Goal: Task Accomplishment & Management: Complete application form

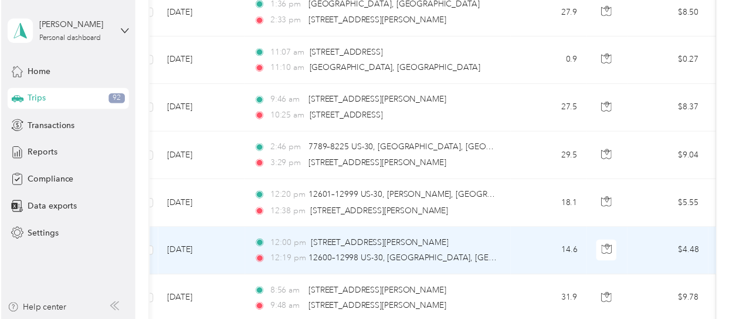
scroll to position [117, 0]
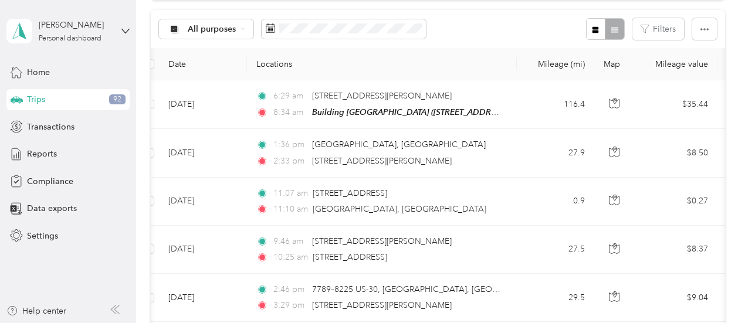
drag, startPoint x: 578, startPoint y: 60, endPoint x: 592, endPoint y: 63, distance: 13.7
click at [592, 63] on th "Mileage (mi)" at bounding box center [555, 64] width 77 height 32
drag, startPoint x: 594, startPoint y: 60, endPoint x: 574, endPoint y: 61, distance: 19.4
click at [574, 61] on th "Mileage (mi)" at bounding box center [555, 64] width 77 height 32
click at [692, 23] on button "button" at bounding box center [704, 29] width 25 height 22
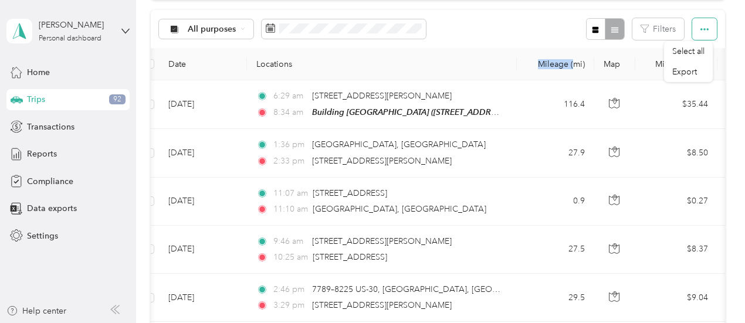
drag, startPoint x: 692, startPoint y: 23, endPoint x: 731, endPoint y: 26, distance: 39.4
click at [127, 26] on div "[PERSON_NAME] Personal dashboard" at bounding box center [67, 31] width 123 height 41
click at [116, 309] on icon at bounding box center [116, 310] width 5 height 8
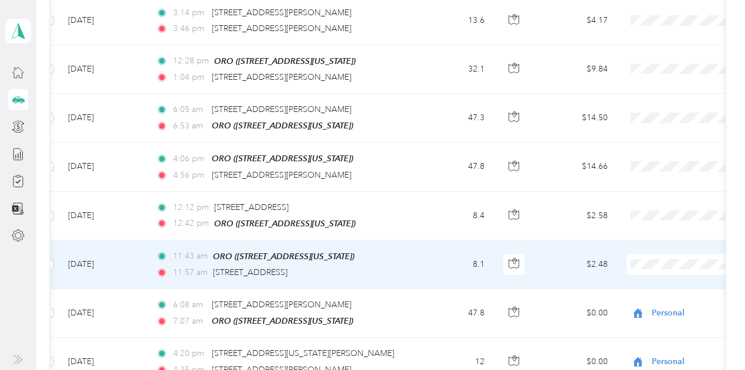
scroll to position [4421, 0]
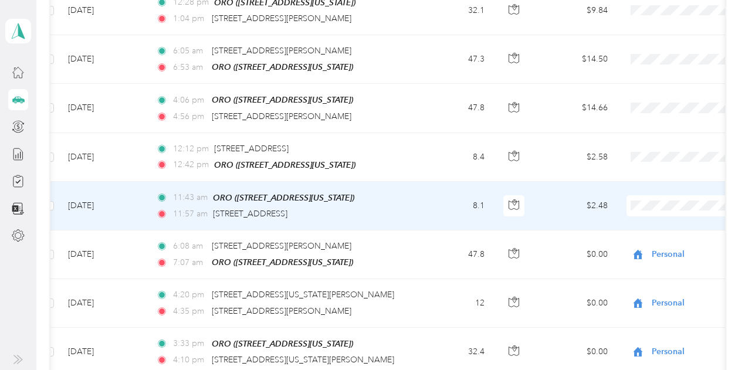
click at [647, 213] on span "Personal" at bounding box center [683, 215] width 109 height 12
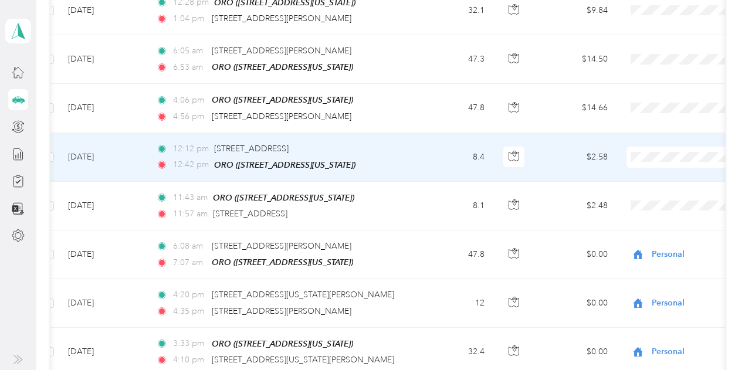
click at [650, 170] on span "Personal" at bounding box center [683, 167] width 109 height 12
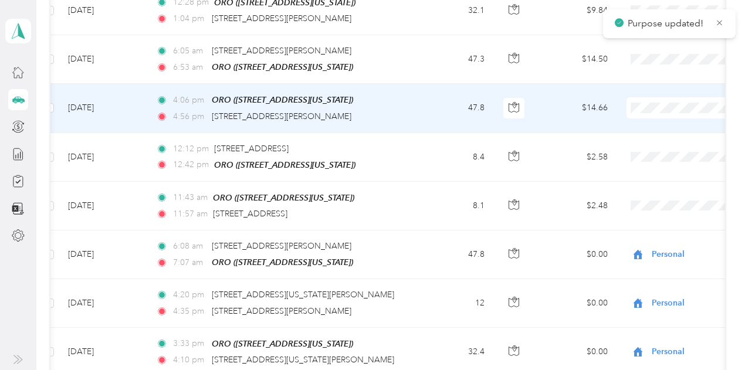
click at [638, 118] on span "Personal" at bounding box center [683, 119] width 109 height 12
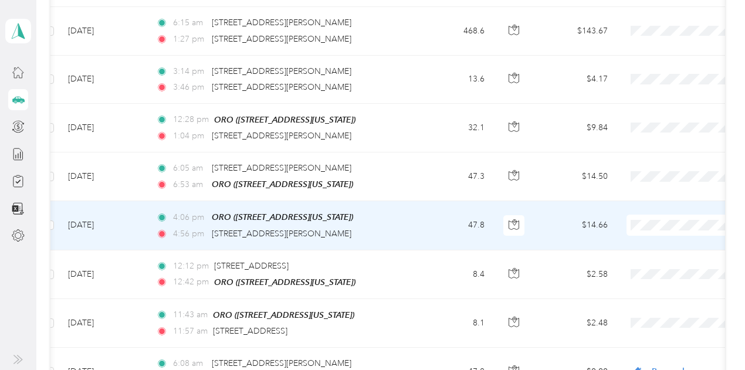
click at [637, 236] on span "Personal" at bounding box center [683, 232] width 109 height 12
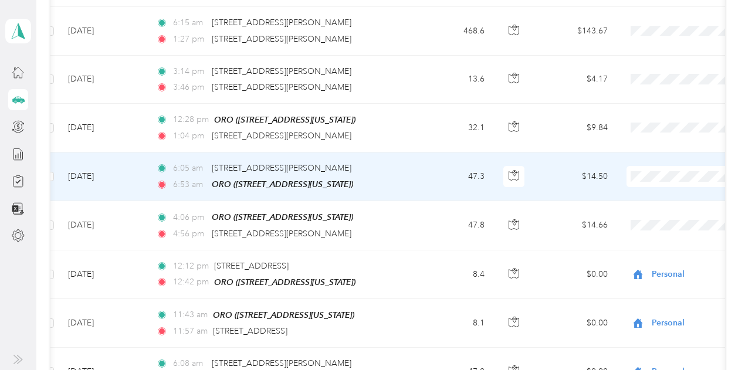
click at [643, 185] on span "Personal" at bounding box center [683, 188] width 109 height 12
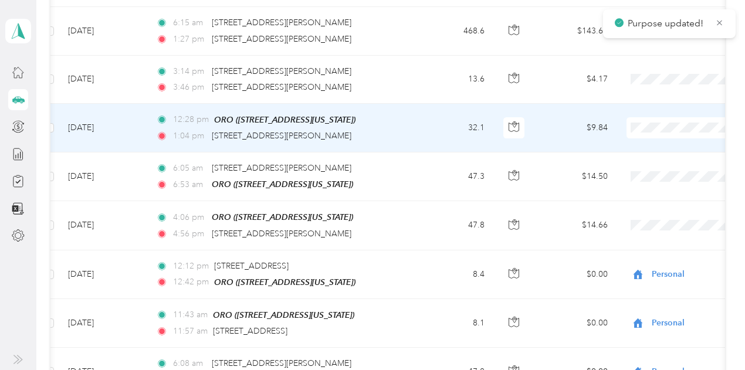
click at [646, 136] on span "Personal" at bounding box center [683, 140] width 109 height 12
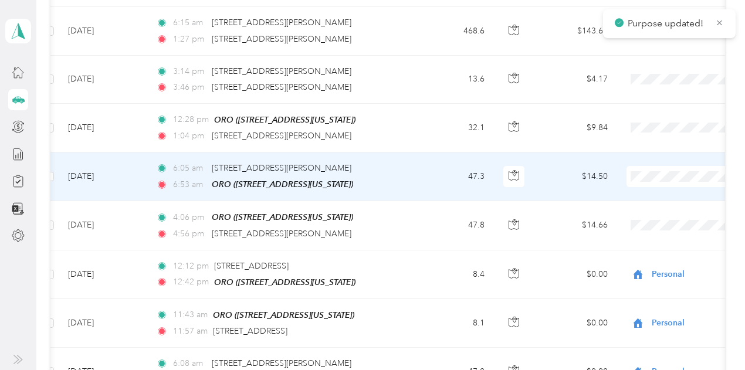
scroll to position [4187, 0]
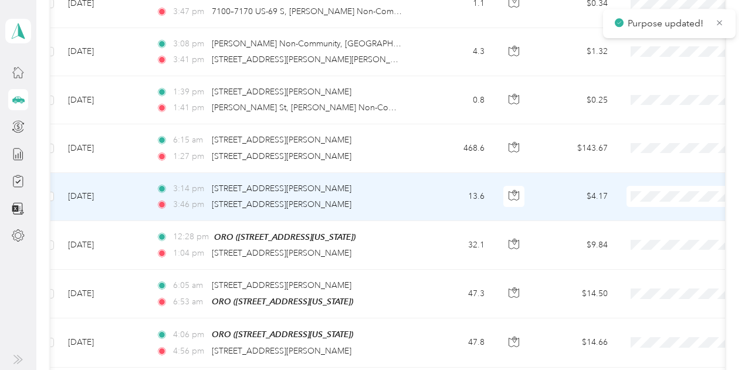
click at [649, 209] on span "Personal" at bounding box center [683, 210] width 109 height 12
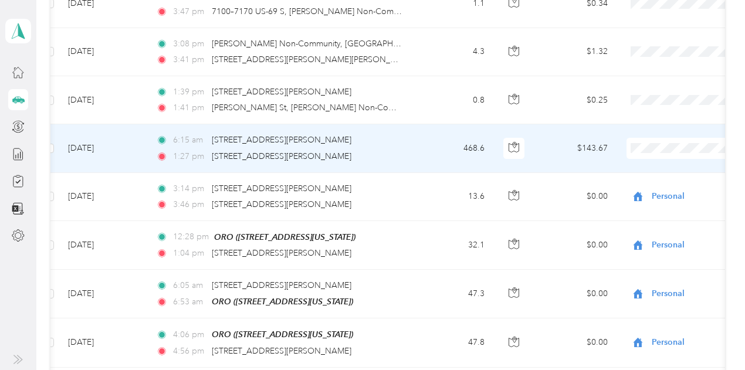
click at [645, 142] on li "Interstates" at bounding box center [672, 141] width 145 height 21
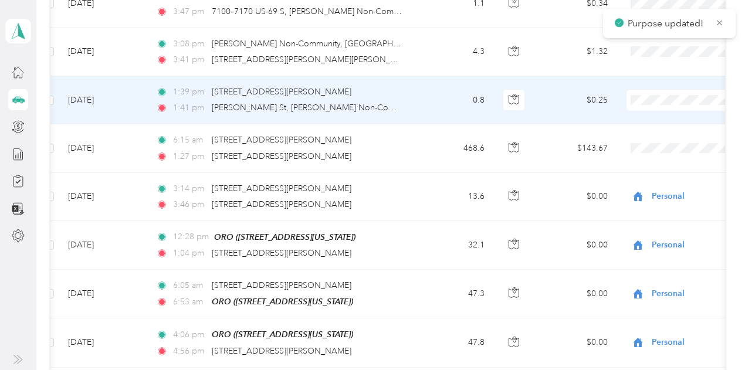
click at [651, 96] on li "Interstates" at bounding box center [672, 89] width 145 height 21
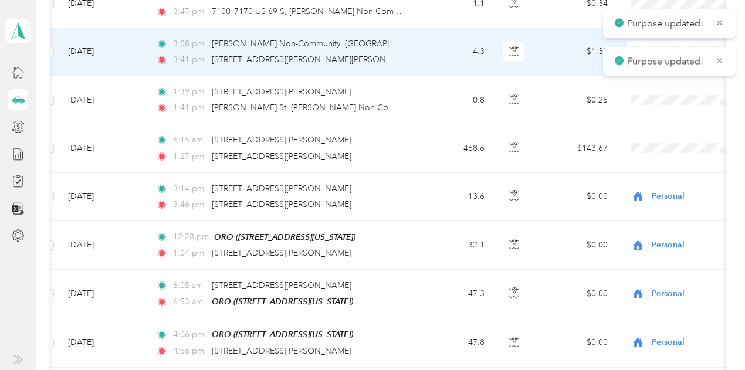
scroll to position [4128, 0]
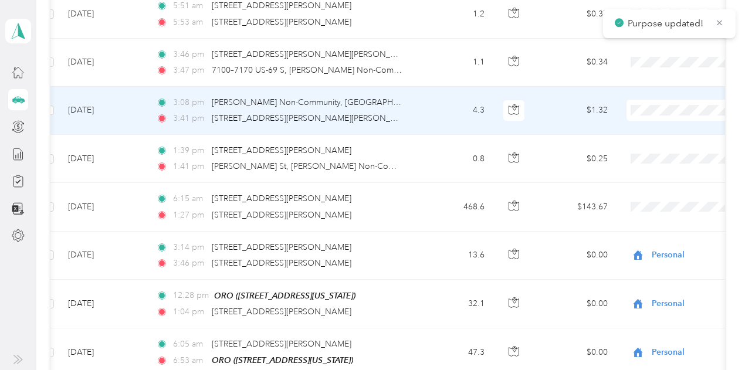
click at [654, 103] on span "Interstates" at bounding box center [683, 102] width 109 height 12
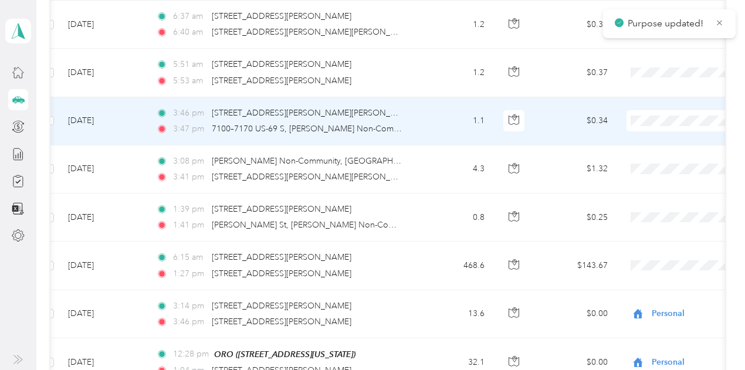
click at [648, 117] on li "Interstates" at bounding box center [672, 114] width 145 height 21
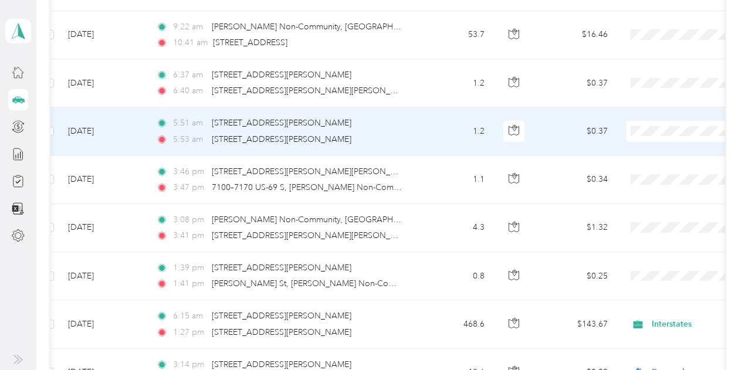
click at [647, 128] on li "Interstates" at bounding box center [672, 124] width 145 height 21
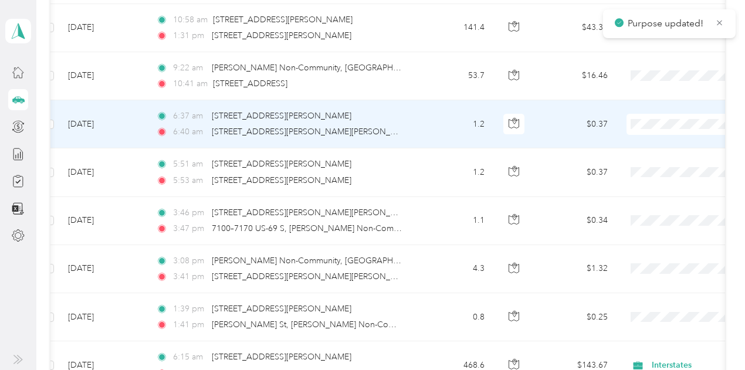
scroll to position [3952, 0]
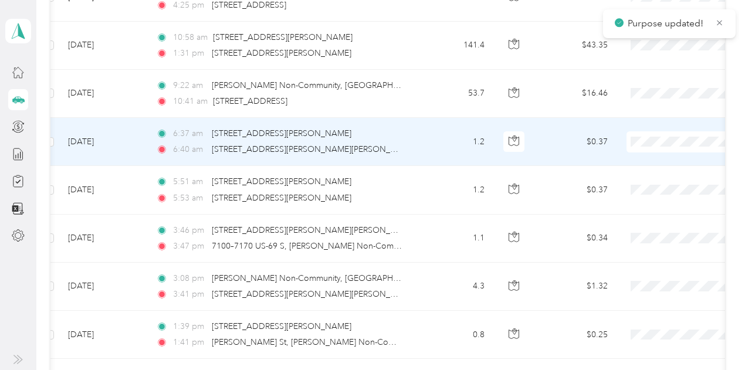
click at [654, 139] on li "Interstates" at bounding box center [672, 136] width 145 height 21
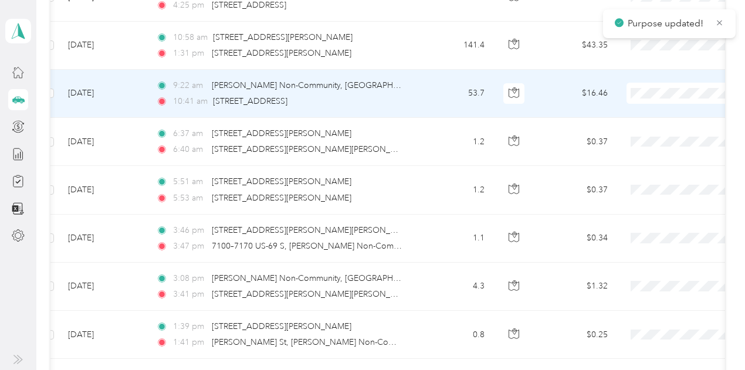
click at [654, 83] on span at bounding box center [699, 93] width 145 height 21
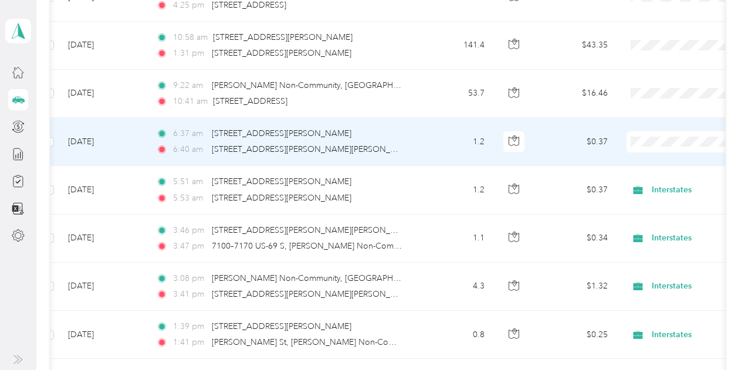
click at [649, 139] on li "Interstates" at bounding box center [672, 136] width 145 height 21
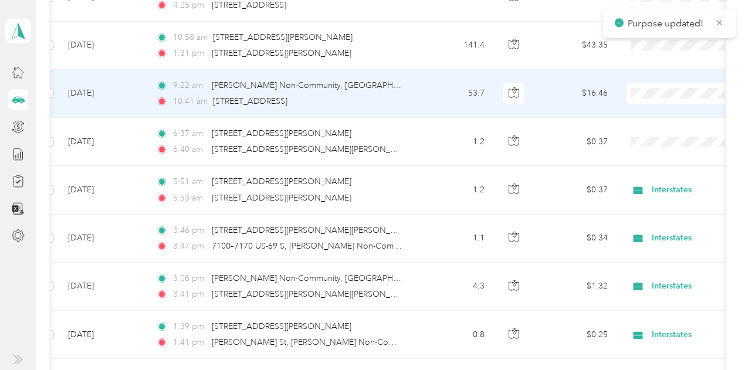
click at [650, 92] on li "Interstates" at bounding box center [672, 85] width 145 height 21
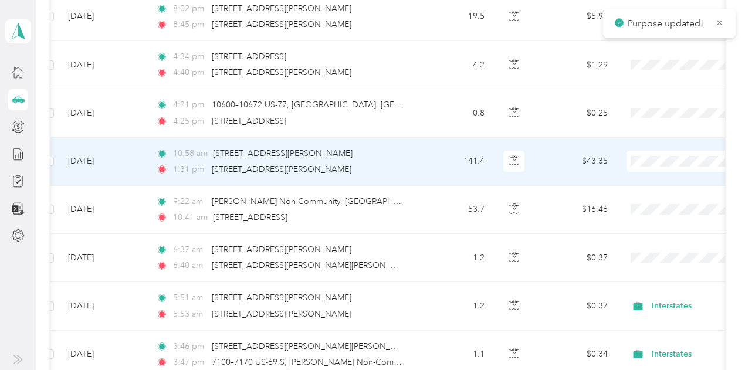
scroll to position [3835, 0]
click at [642, 178] on span "Personal" at bounding box center [683, 177] width 109 height 12
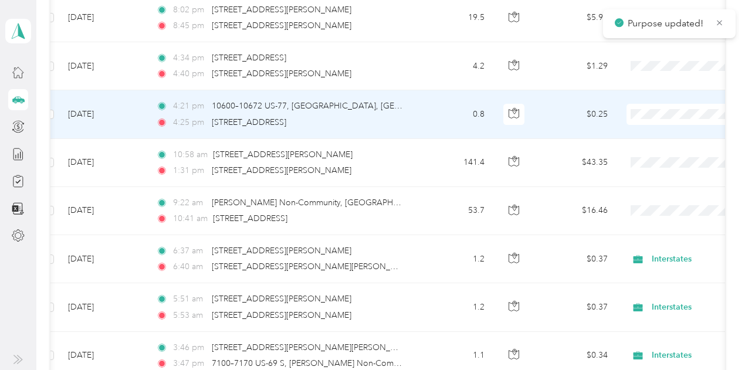
click at [645, 124] on span "Personal" at bounding box center [683, 129] width 109 height 12
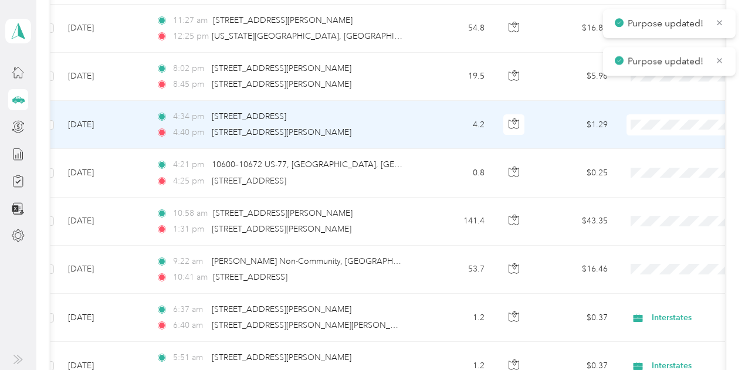
click at [638, 132] on li "Personal" at bounding box center [672, 139] width 145 height 21
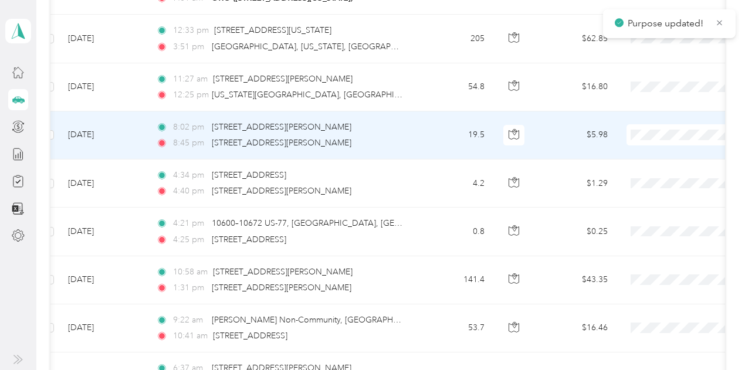
click at [654, 124] on span at bounding box center [699, 134] width 145 height 21
click at [644, 145] on span "Personal" at bounding box center [683, 150] width 109 height 12
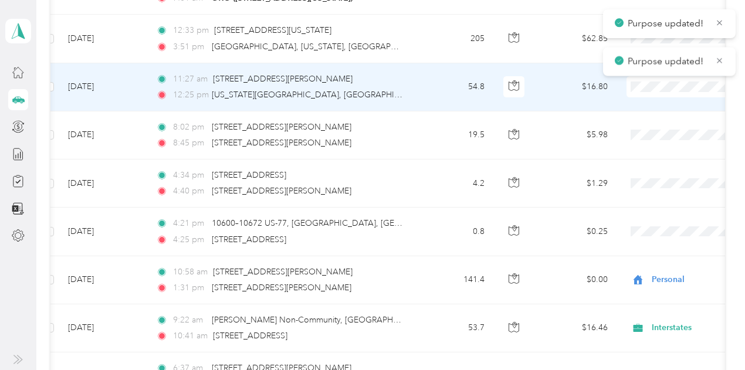
scroll to position [3659, 0]
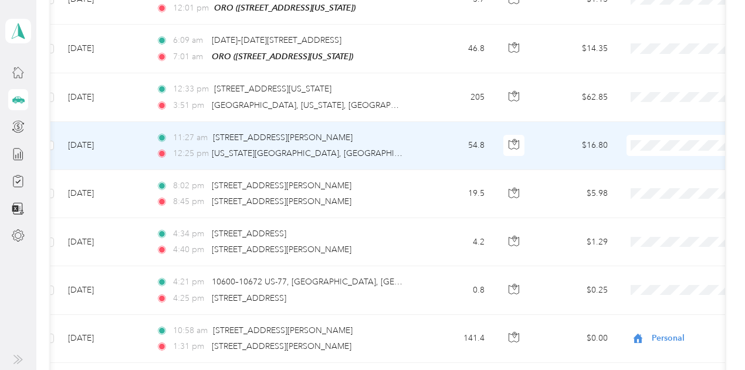
click at [637, 157] on span "Personal" at bounding box center [683, 159] width 109 height 12
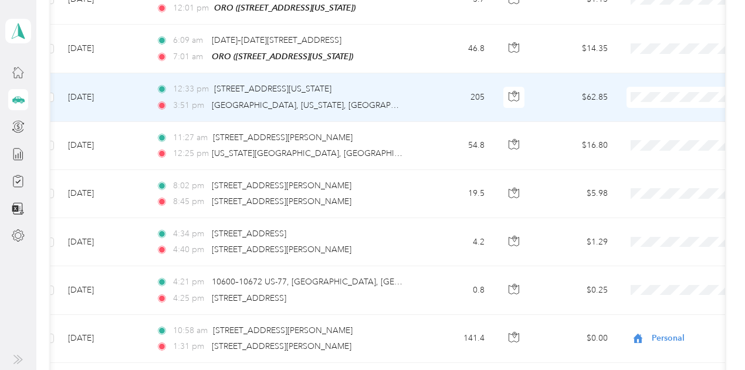
click at [639, 113] on span "Personal" at bounding box center [683, 113] width 109 height 12
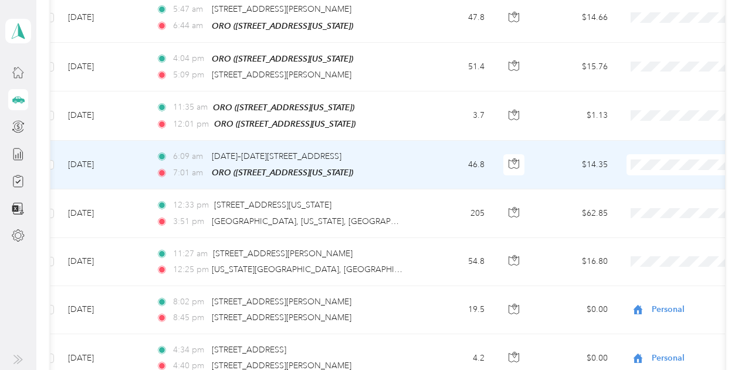
scroll to position [3541, 0]
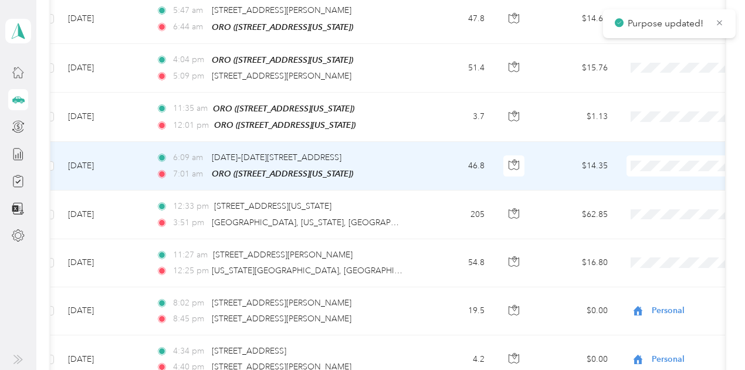
click at [651, 181] on span "Personal" at bounding box center [683, 180] width 109 height 12
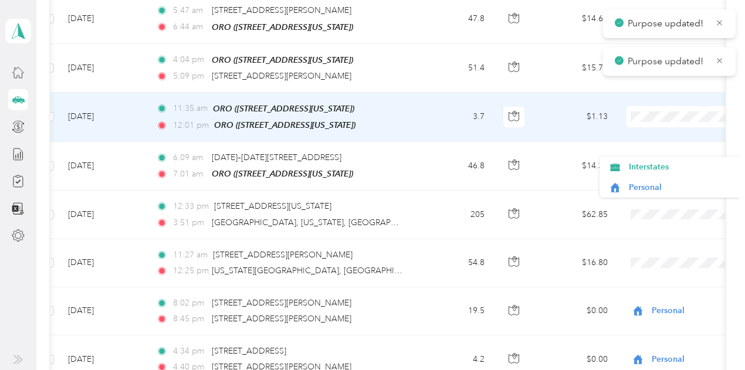
scroll to position [3483, 0]
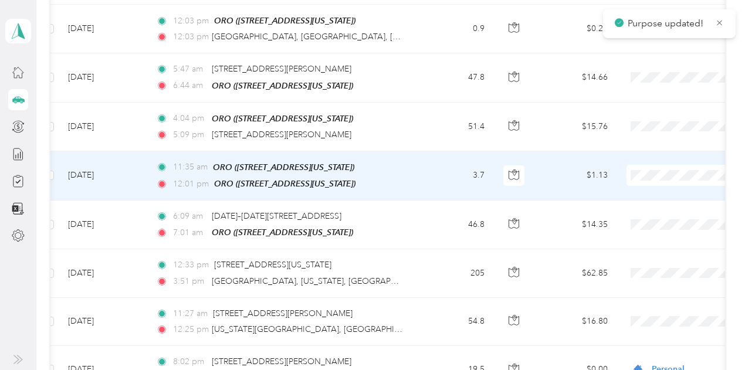
click at [648, 188] on span "Personal" at bounding box center [683, 191] width 109 height 12
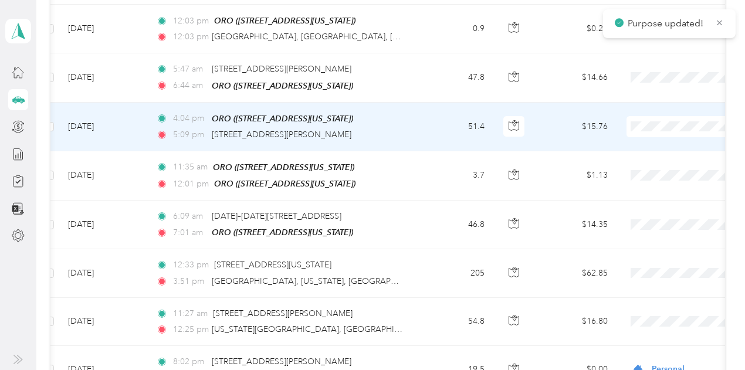
click at [646, 142] on span "Personal" at bounding box center [683, 145] width 109 height 12
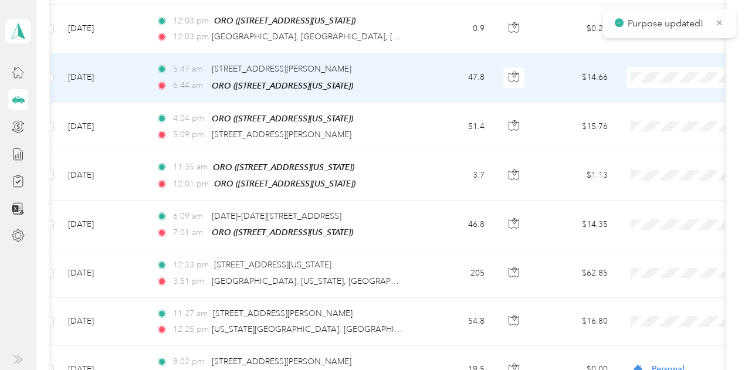
scroll to position [3424, 0]
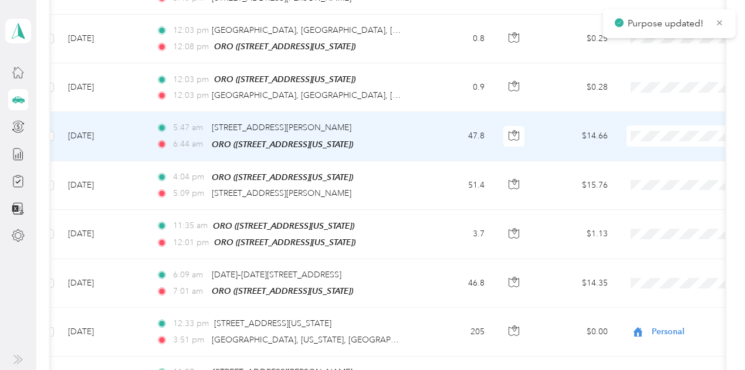
click at [637, 160] on body "Purpose updated! Purpose updated! [PERSON_NAME] Personal dashboard Trips New tr…" at bounding box center [369, 185] width 739 height 370
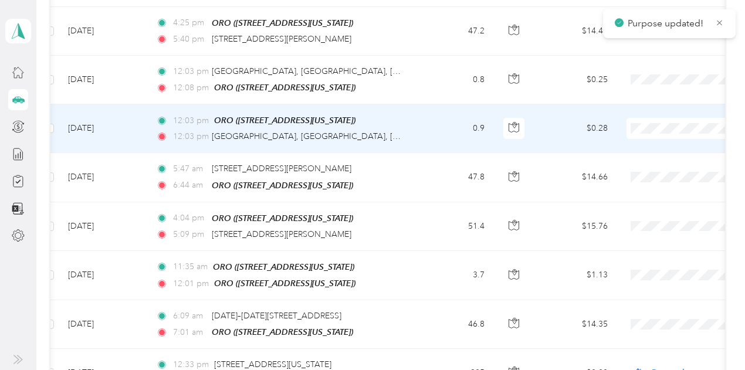
scroll to position [3365, 0]
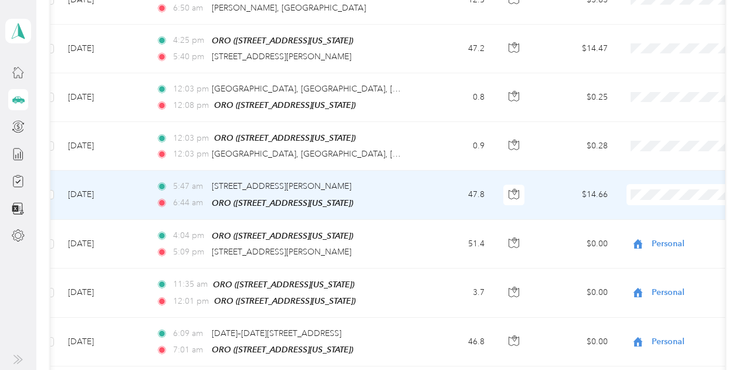
click at [642, 211] on span "Personal" at bounding box center [683, 212] width 109 height 12
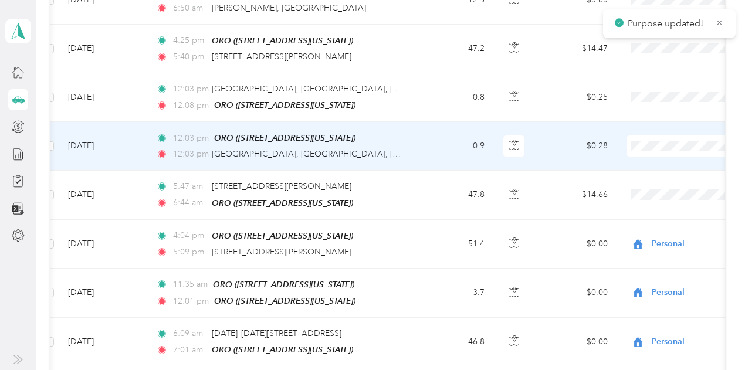
click at [651, 167] on span "Personal" at bounding box center [683, 163] width 109 height 12
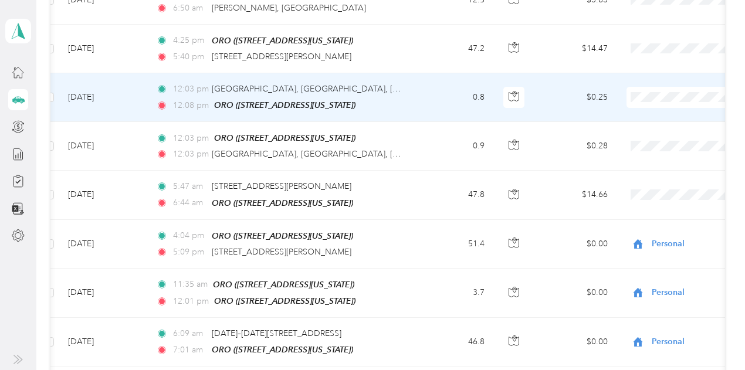
click at [639, 123] on li "Personal" at bounding box center [672, 118] width 145 height 21
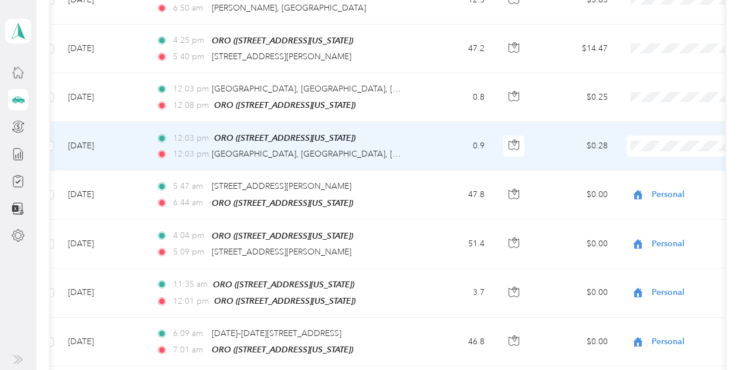
click at [655, 169] on li "Personal" at bounding box center [672, 166] width 145 height 21
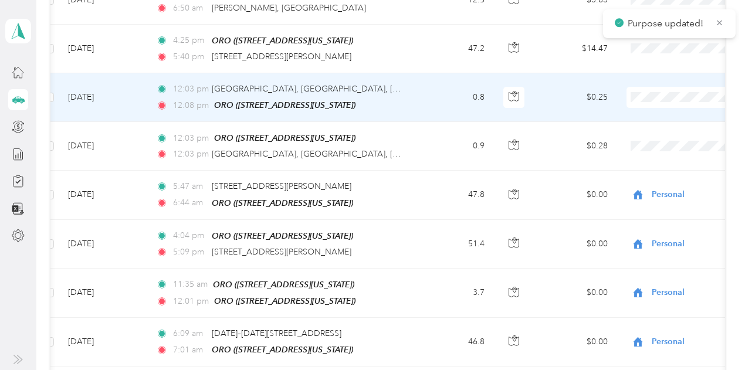
click at [651, 117] on span "Personal" at bounding box center [683, 118] width 109 height 12
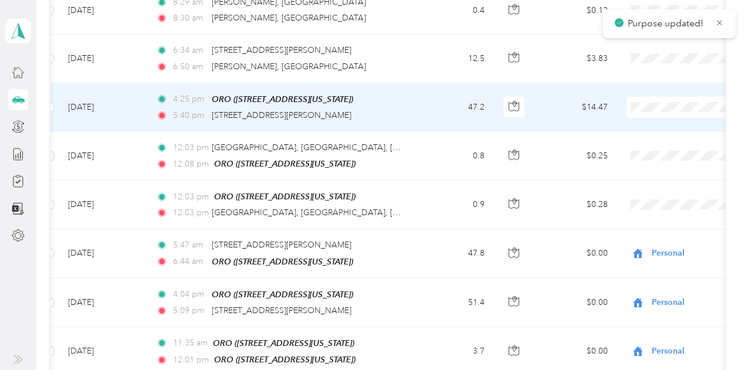
click at [645, 126] on span "Personal" at bounding box center [683, 128] width 109 height 12
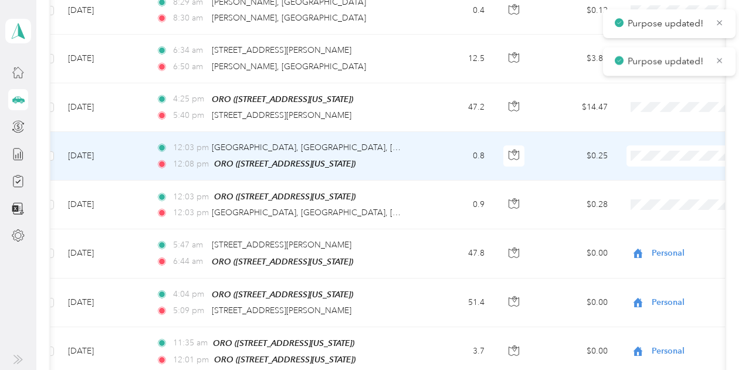
scroll to position [3248, 0]
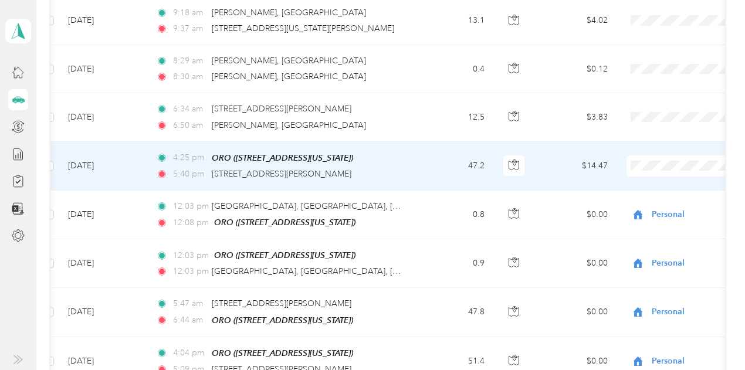
click at [654, 185] on span "Personal" at bounding box center [683, 187] width 109 height 12
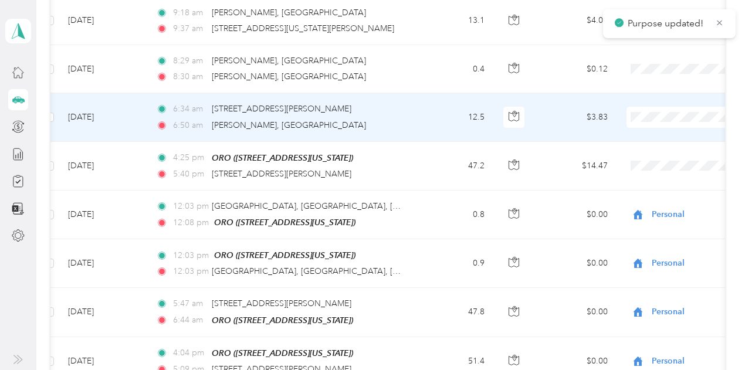
click at [645, 137] on span "Personal" at bounding box center [683, 137] width 109 height 12
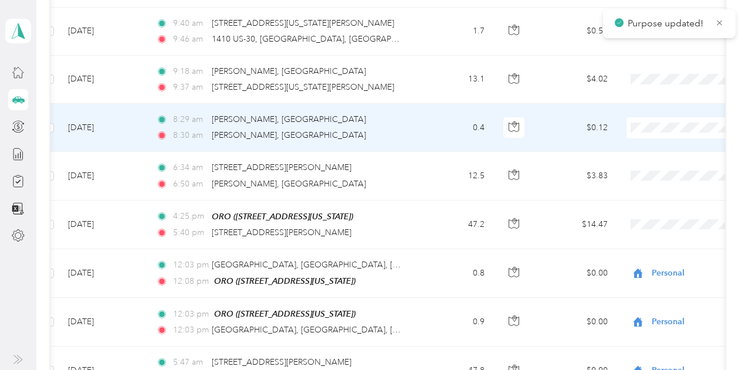
click at [646, 153] on span "Personal" at bounding box center [683, 150] width 109 height 12
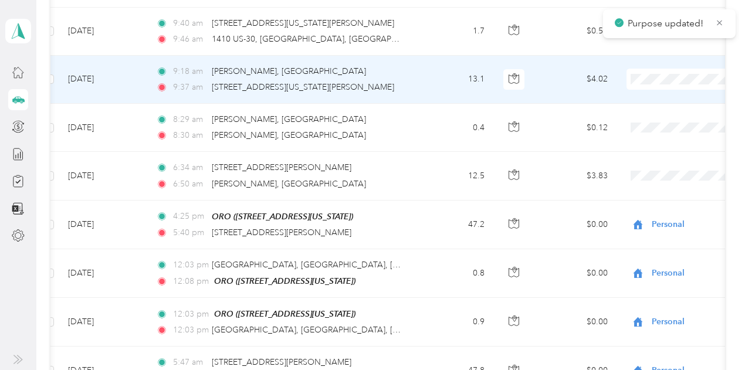
click at [651, 102] on span "Personal" at bounding box center [683, 98] width 109 height 12
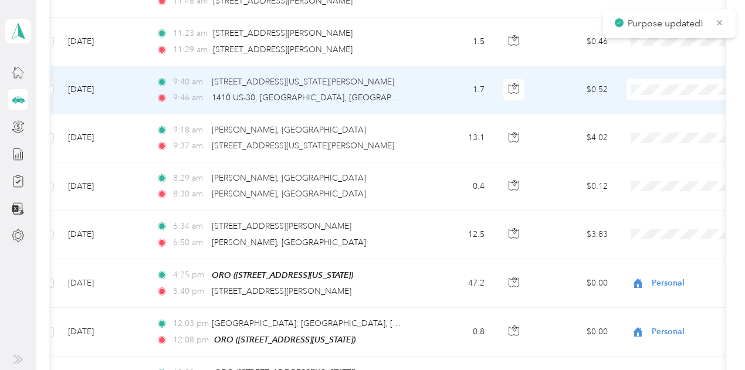
click at [650, 113] on span "Personal" at bounding box center [683, 112] width 109 height 12
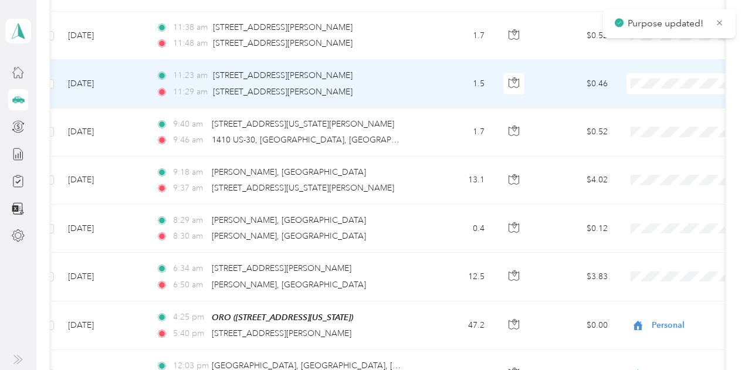
scroll to position [3013, 0]
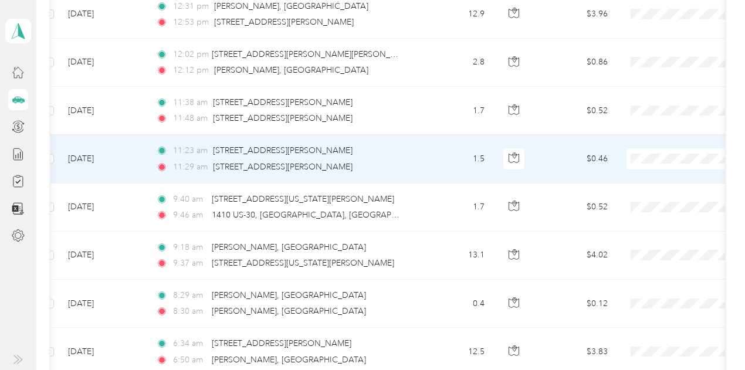
click at [637, 179] on span "Personal" at bounding box center [683, 181] width 109 height 12
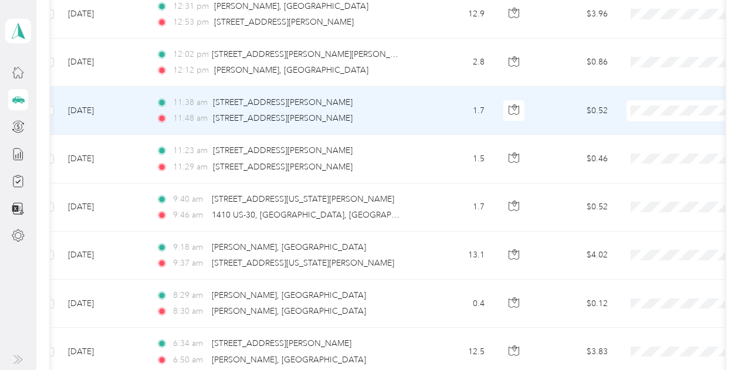
click at [645, 134] on span "Personal" at bounding box center [683, 128] width 109 height 12
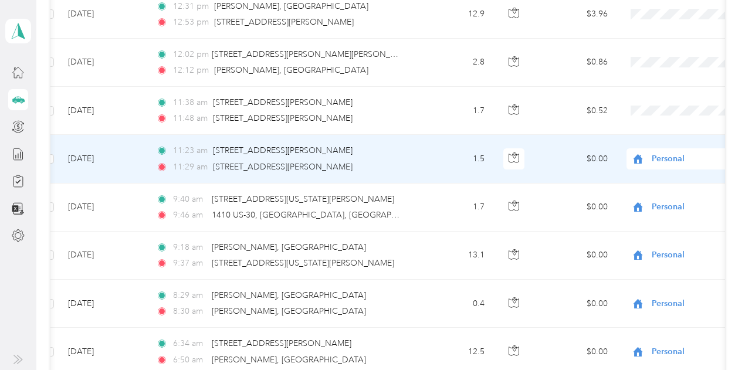
scroll to position [2955, 0]
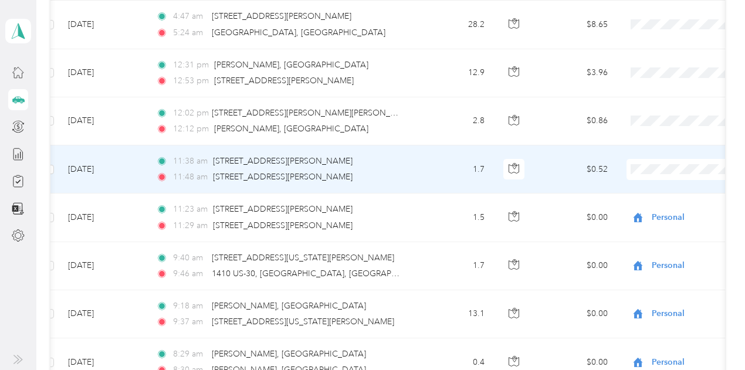
click at [653, 159] on span at bounding box center [699, 169] width 145 height 21
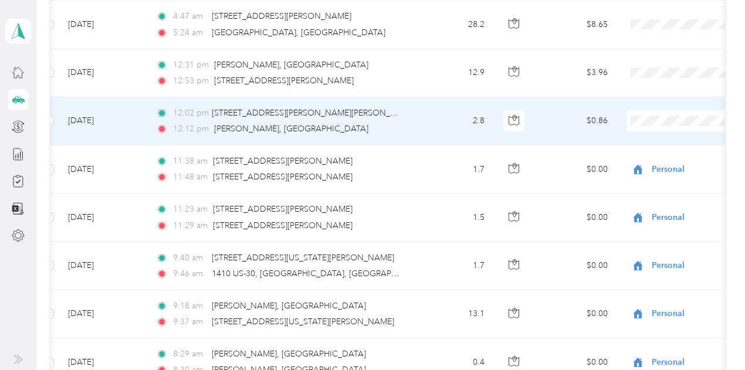
click at [635, 144] on span "Personal" at bounding box center [683, 143] width 109 height 12
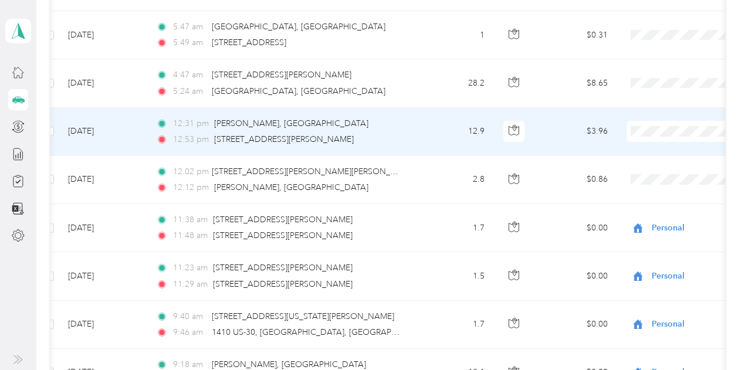
click at [645, 156] on span "Personal" at bounding box center [683, 155] width 109 height 12
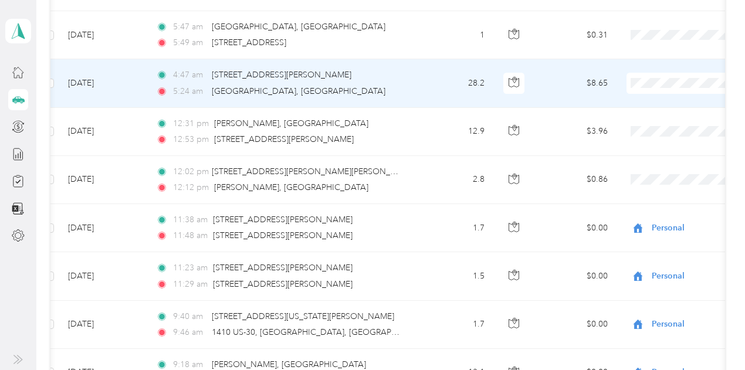
click at [641, 105] on span "Personal" at bounding box center [683, 107] width 109 height 12
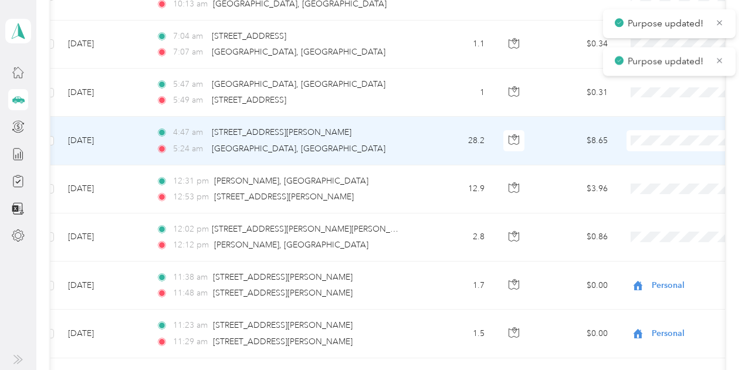
scroll to position [2837, 0]
click at [642, 163] on span "Personal" at bounding box center [683, 163] width 109 height 12
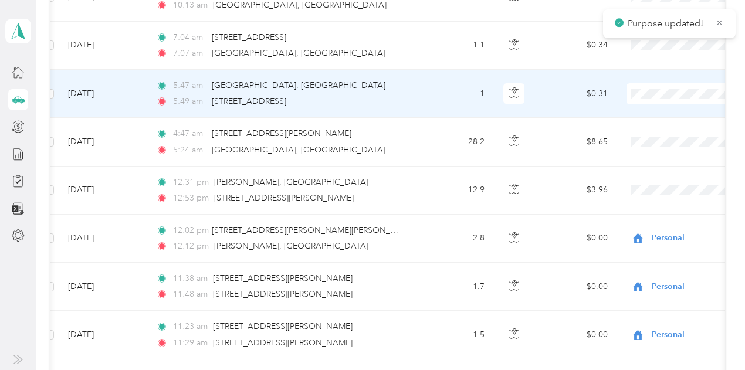
drag, startPoint x: 647, startPoint y: 120, endPoint x: 620, endPoint y: 119, distance: 27.0
click at [645, 119] on li "Personal" at bounding box center [672, 117] width 145 height 21
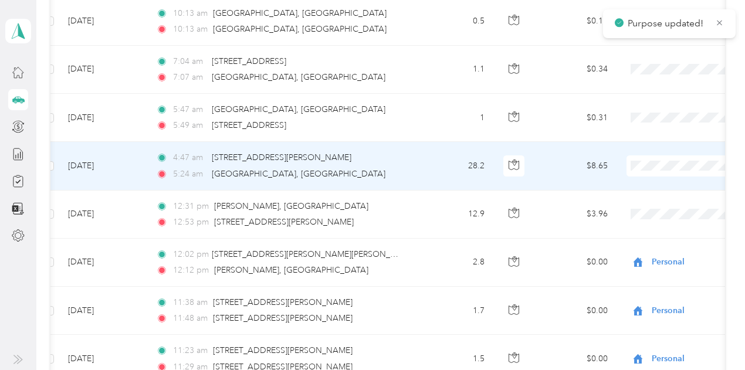
scroll to position [2779, 0]
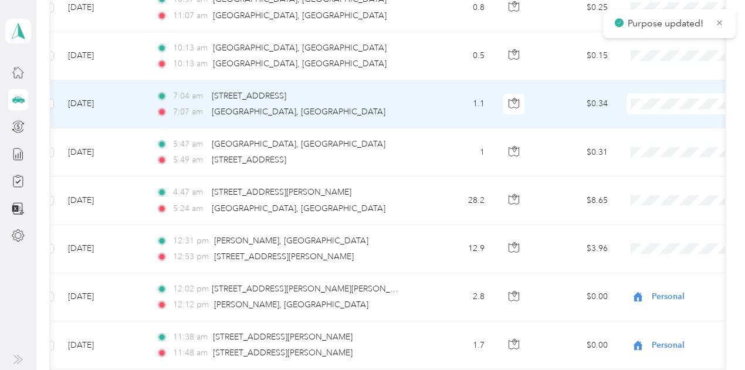
click at [637, 93] on span at bounding box center [699, 103] width 145 height 21
click at [642, 126] on span "Personal" at bounding box center [683, 128] width 109 height 12
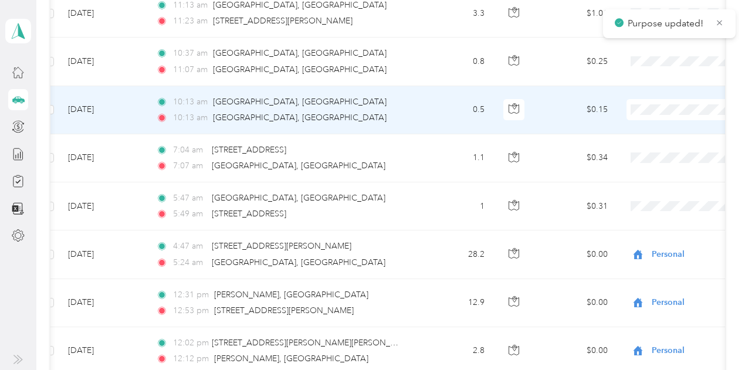
scroll to position [2720, 0]
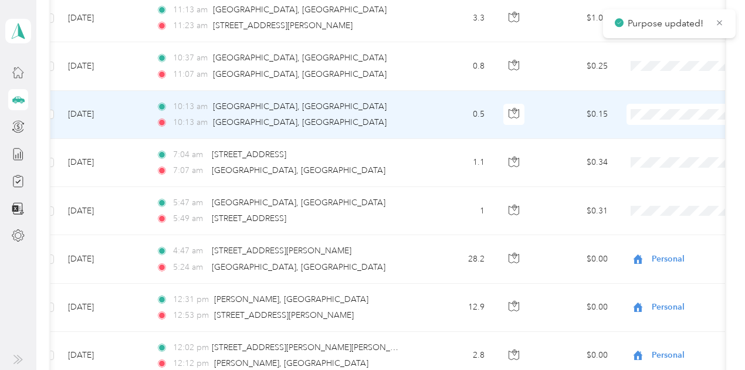
click at [635, 136] on span "Personal" at bounding box center [683, 138] width 109 height 12
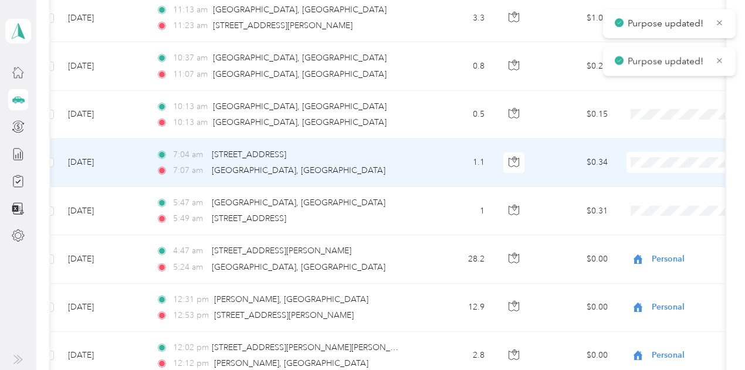
scroll to position [2661, 0]
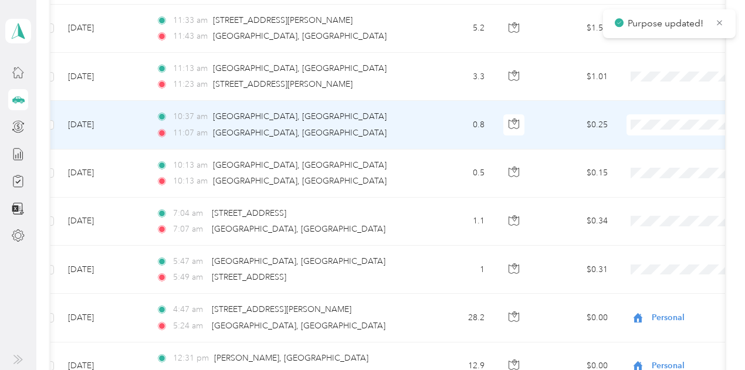
click at [637, 145] on span "Personal" at bounding box center [683, 149] width 109 height 12
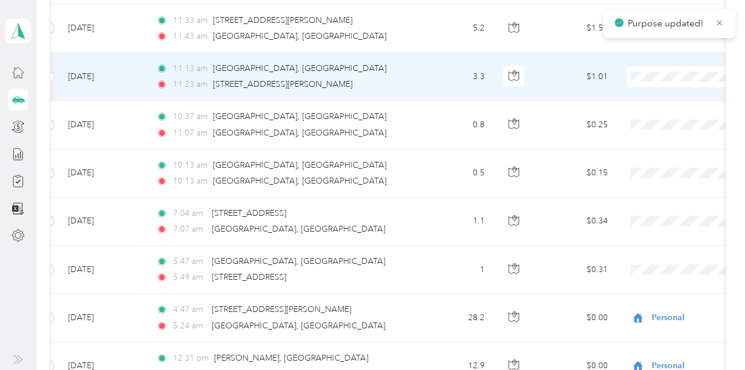
scroll to position [2603, 0]
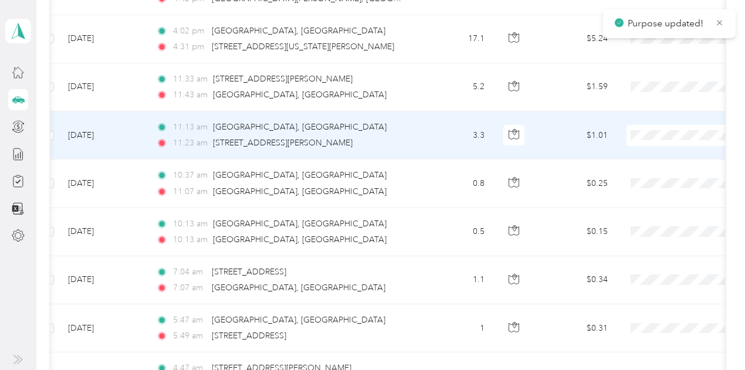
drag, startPoint x: 649, startPoint y: 159, endPoint x: 634, endPoint y: 158, distance: 15.9
click at [649, 159] on span "Personal" at bounding box center [683, 160] width 109 height 12
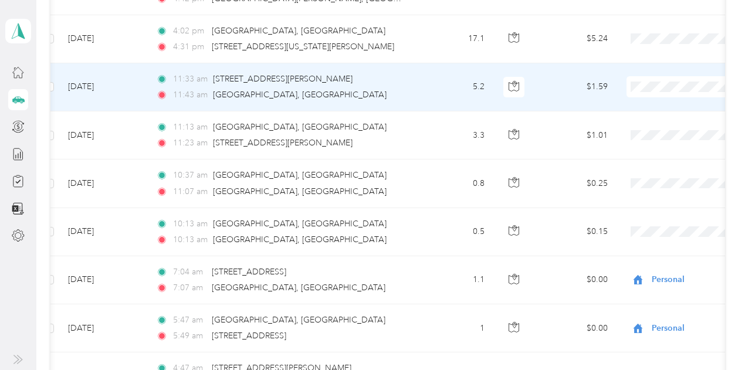
click at [647, 112] on span "Personal" at bounding box center [683, 109] width 109 height 12
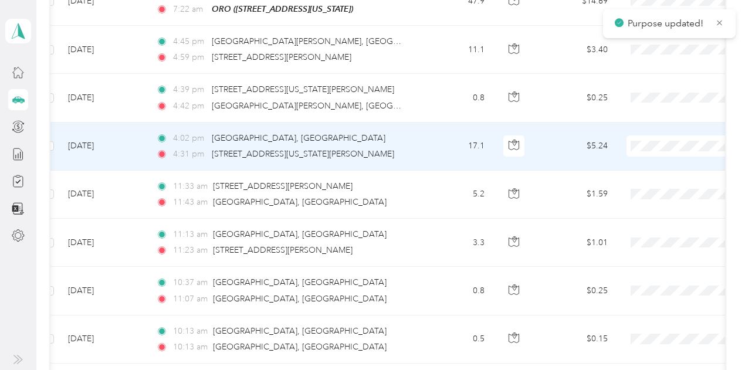
scroll to position [2485, 0]
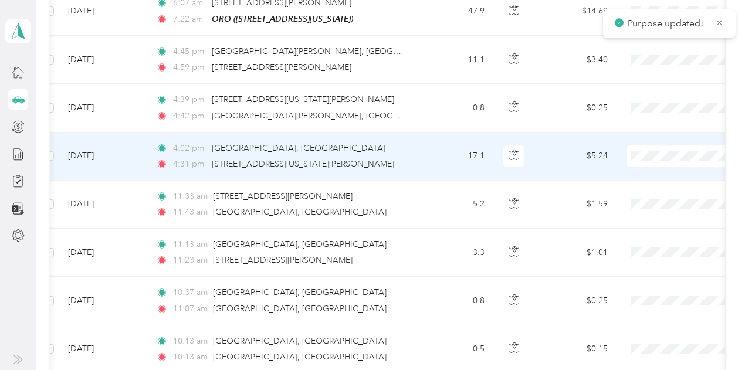
click at [651, 145] on span at bounding box center [699, 155] width 145 height 21
click at [657, 180] on span "Personal" at bounding box center [683, 181] width 109 height 12
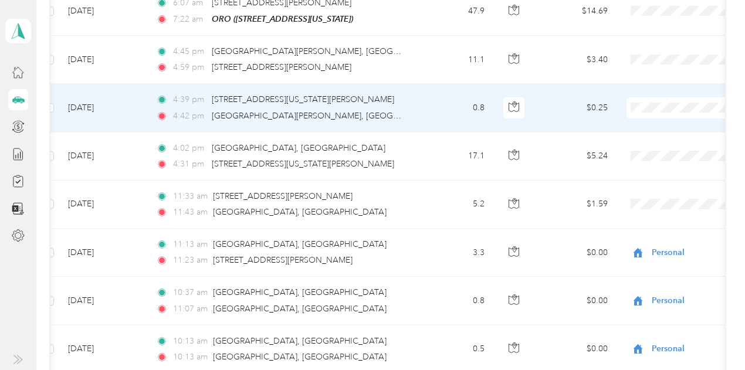
click at [642, 137] on li "Personal" at bounding box center [672, 133] width 145 height 21
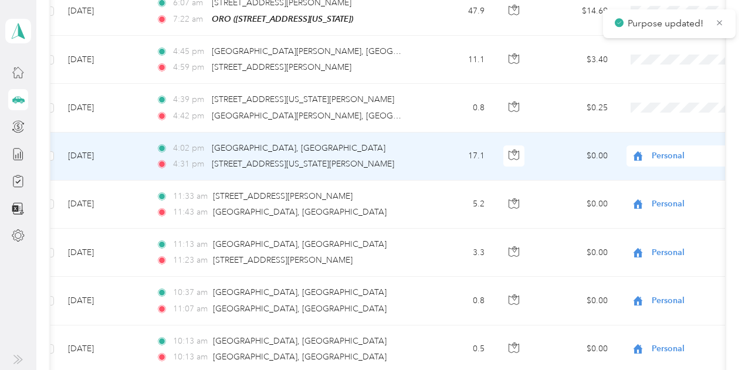
scroll to position [2427, 0]
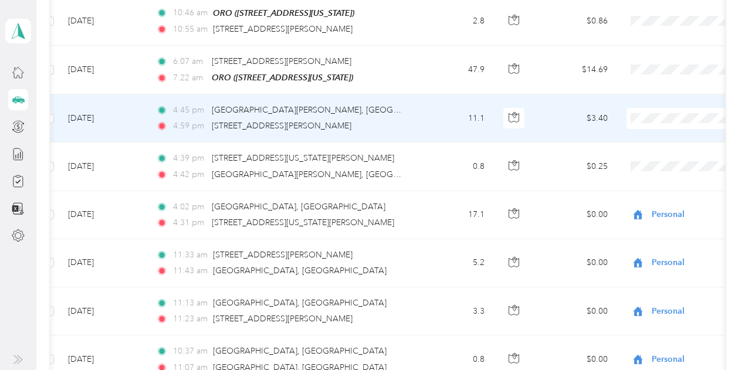
click at [648, 144] on span "Personal" at bounding box center [683, 144] width 109 height 12
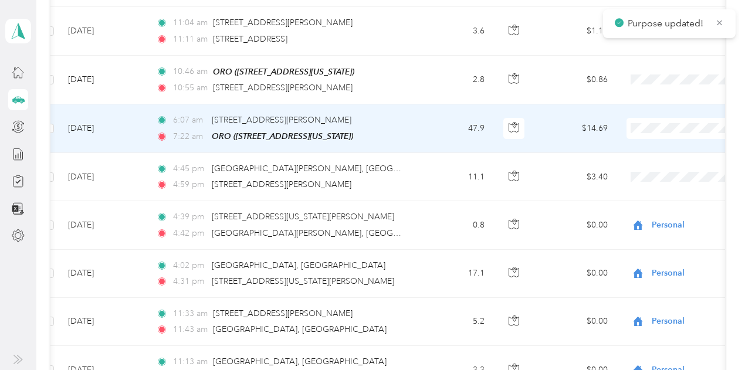
click at [650, 150] on span "Personal" at bounding box center [683, 154] width 109 height 12
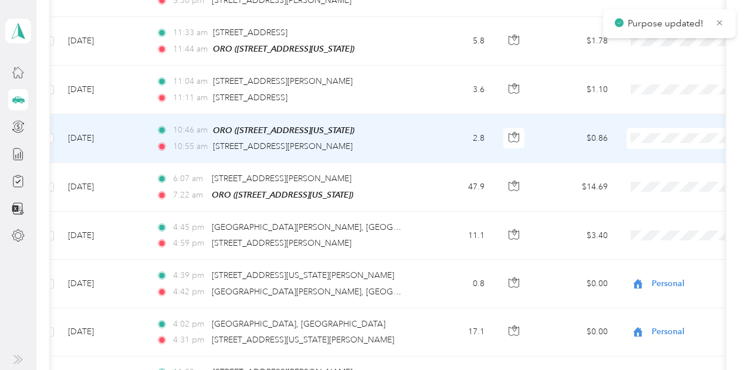
click at [659, 165] on span "Personal" at bounding box center [683, 161] width 109 height 12
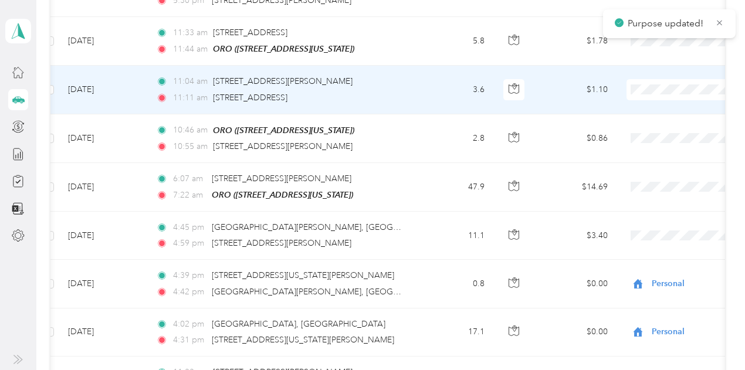
scroll to position [2251, 0]
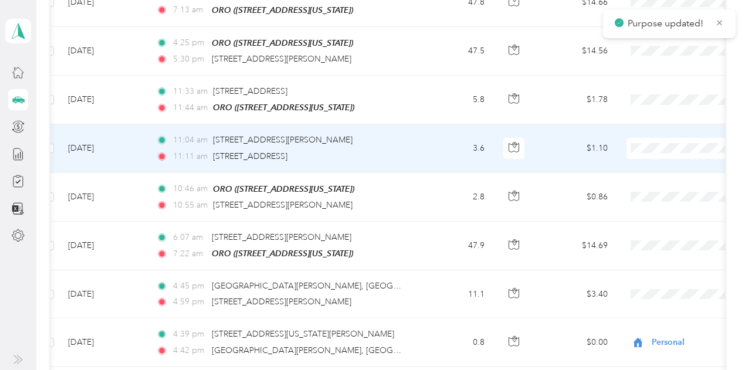
click at [656, 138] on span at bounding box center [699, 148] width 145 height 21
click at [642, 171] on span "Personal" at bounding box center [683, 175] width 109 height 12
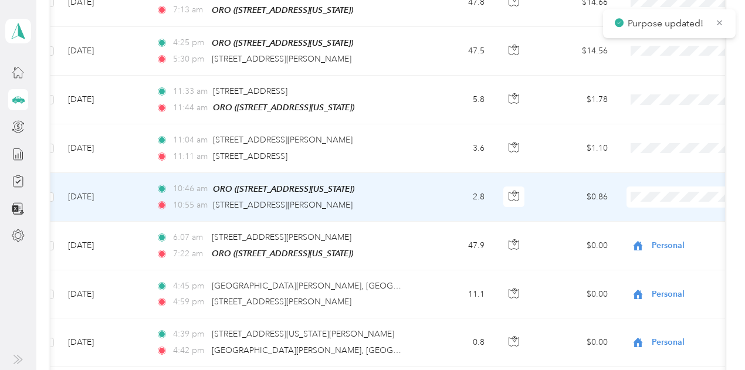
scroll to position [2192, 0]
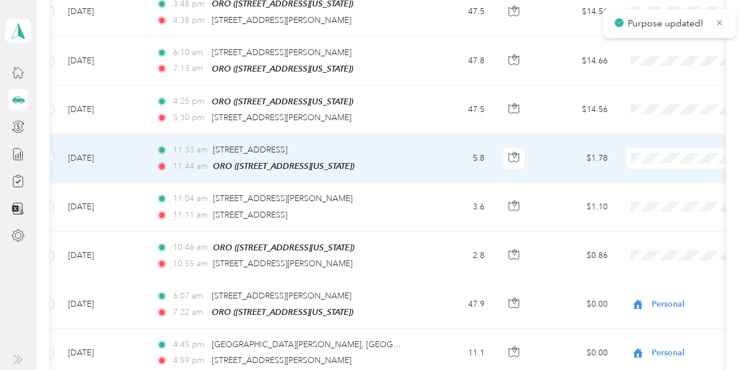
drag, startPoint x: 638, startPoint y: 180, endPoint x: 637, endPoint y: 151, distance: 29.4
click at [637, 180] on span "Personal" at bounding box center [683, 186] width 109 height 12
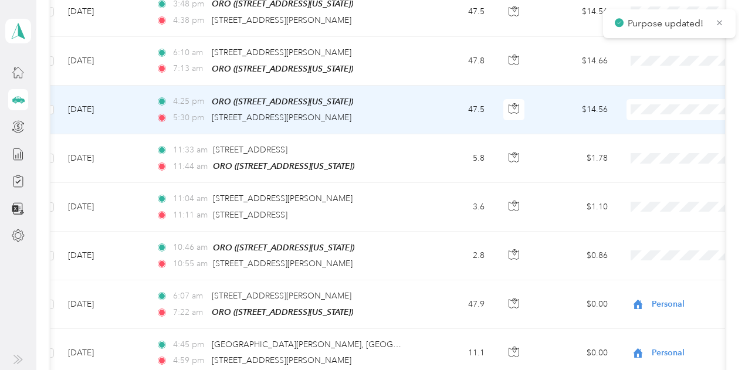
click at [645, 135] on span "Personal" at bounding box center [683, 138] width 109 height 12
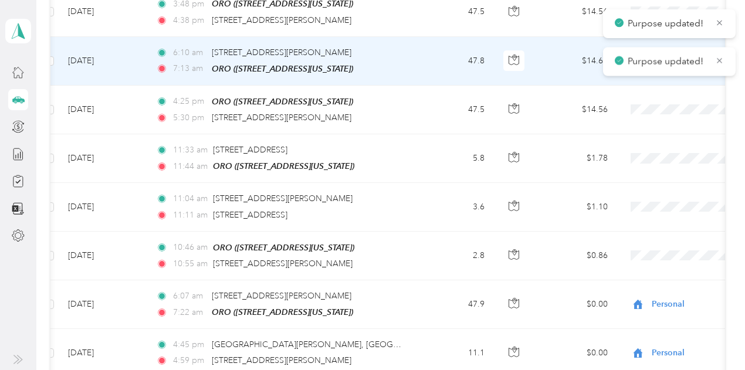
scroll to position [2133, 0]
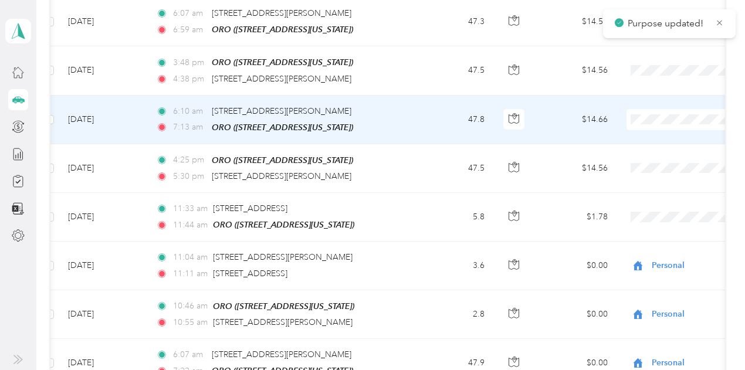
click at [638, 150] on span "Personal" at bounding box center [683, 148] width 109 height 12
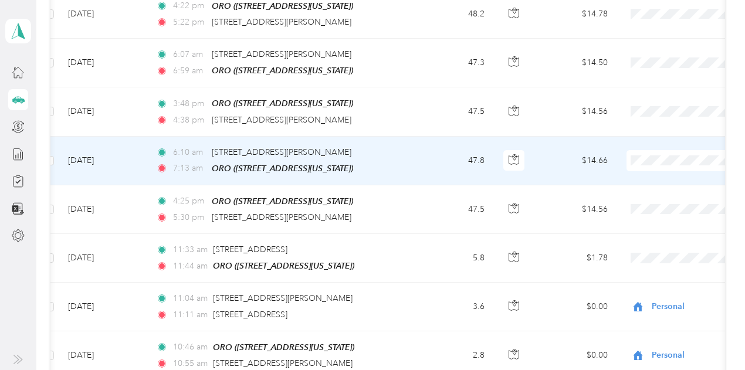
scroll to position [2075, 0]
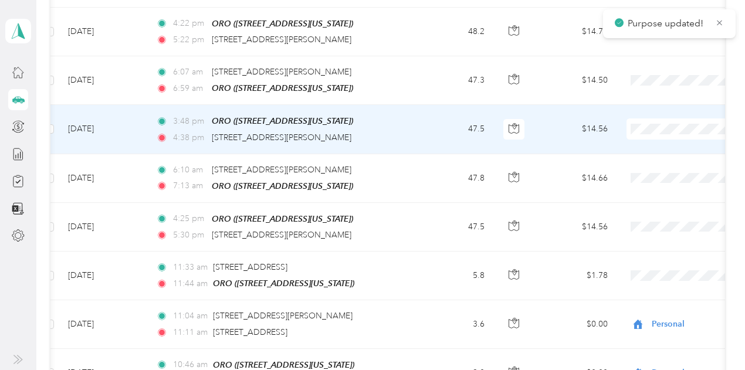
click at [631, 154] on span "Personal" at bounding box center [683, 159] width 109 height 12
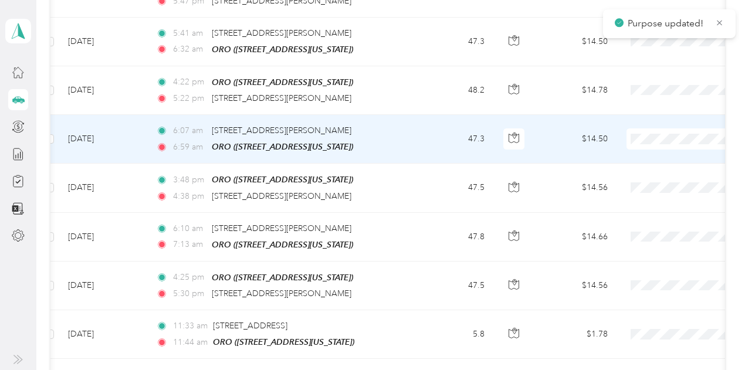
drag, startPoint x: 636, startPoint y: 164, endPoint x: 625, endPoint y: 170, distance: 12.1
click at [636, 164] on span "Personal" at bounding box center [683, 167] width 109 height 12
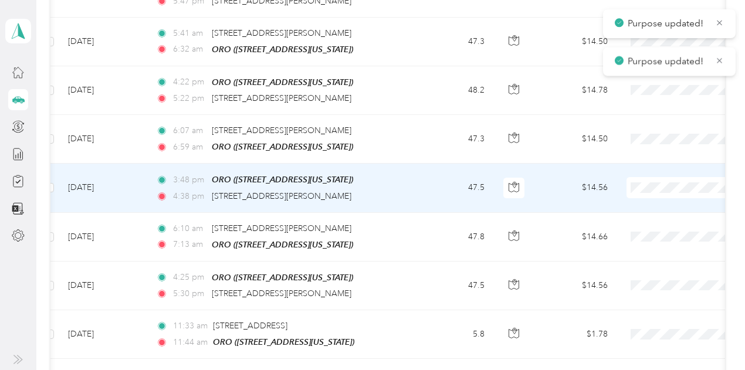
scroll to position [1957, 0]
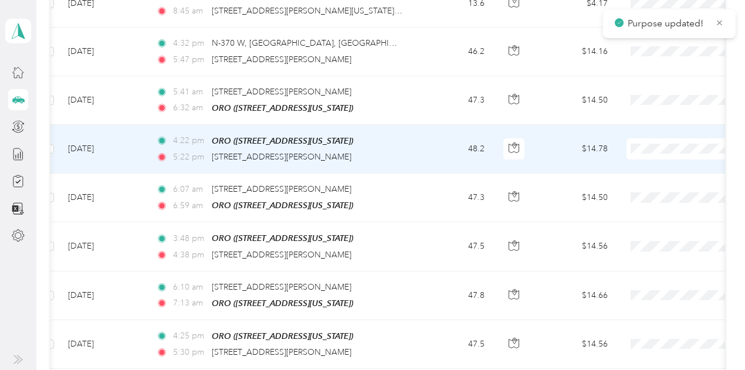
click at [641, 178] on span "Personal" at bounding box center [683, 177] width 109 height 12
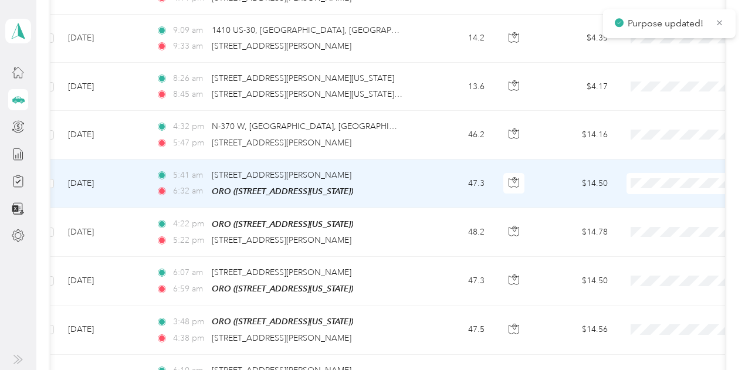
scroll to position [1840, 0]
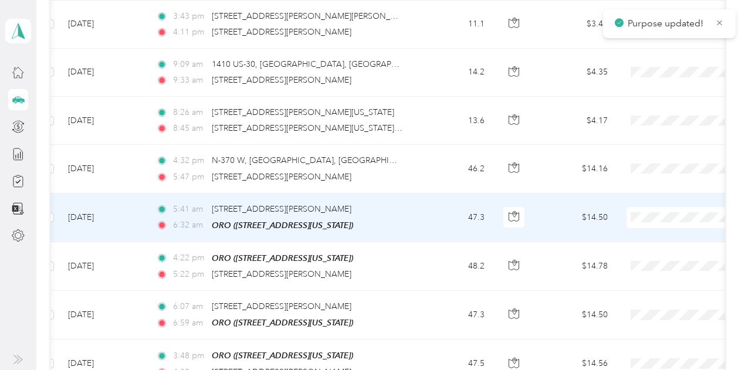
click at [639, 246] on span "Personal" at bounding box center [683, 245] width 109 height 12
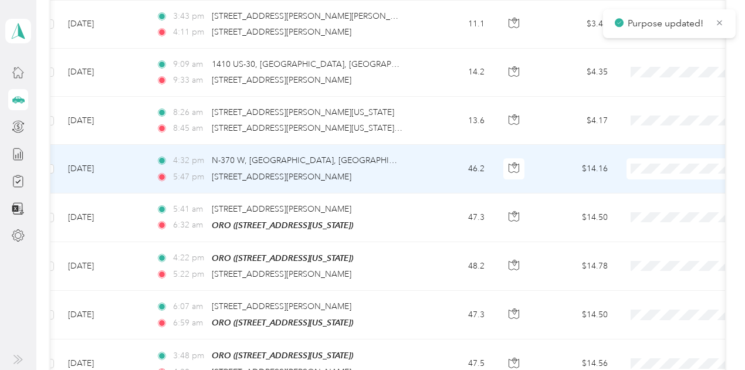
click at [641, 195] on span "Personal" at bounding box center [683, 201] width 109 height 12
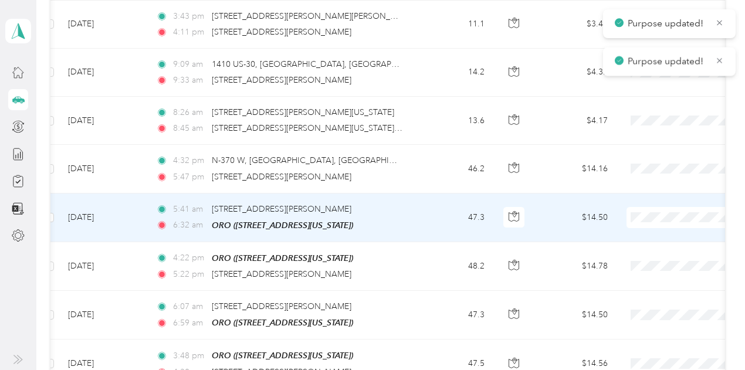
scroll to position [1781, 0]
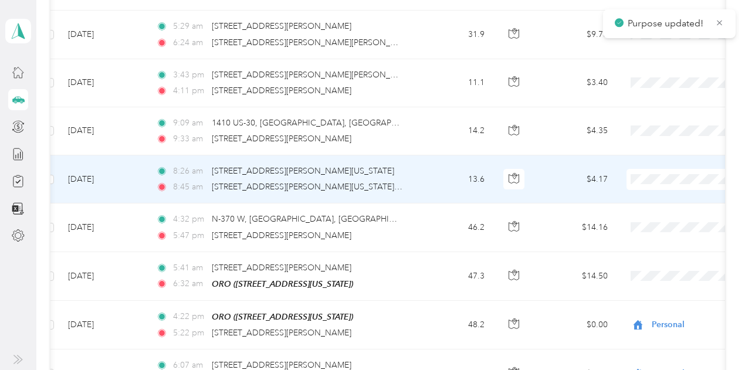
click at [639, 206] on span "Personal" at bounding box center [683, 211] width 109 height 12
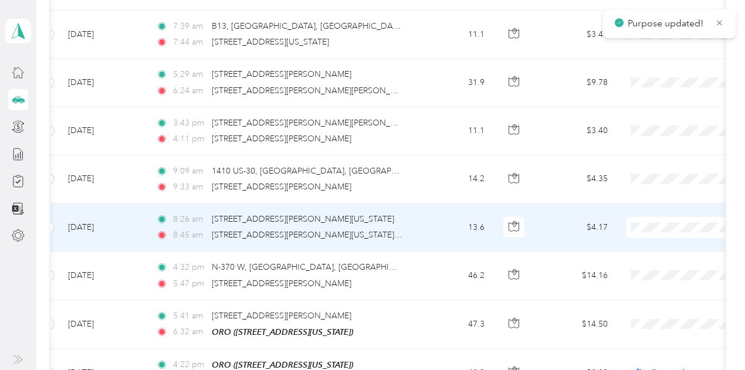
scroll to position [1723, 0]
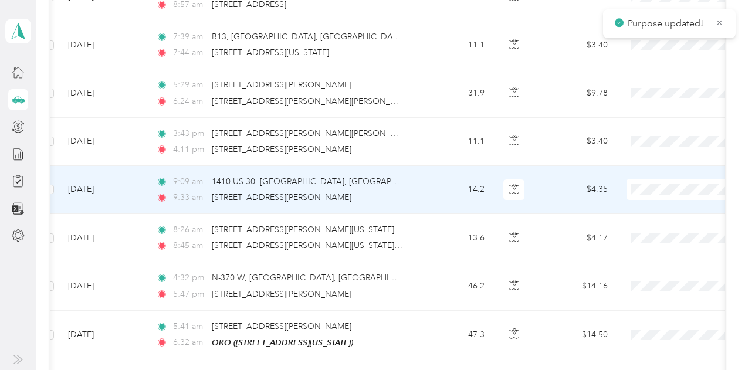
click at [644, 222] on span "Personal" at bounding box center [683, 223] width 109 height 12
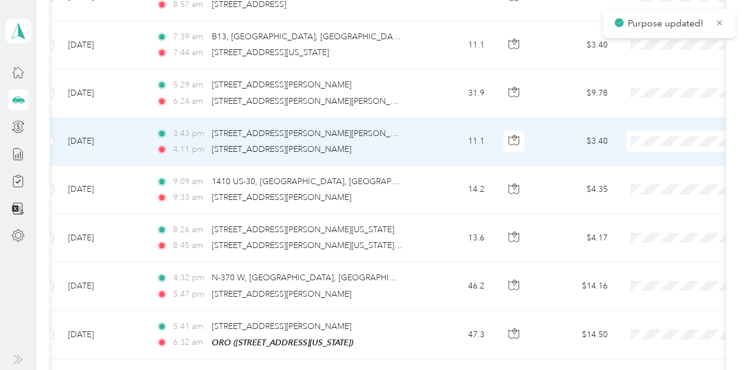
click at [643, 171] on span "Personal" at bounding box center [683, 174] width 109 height 12
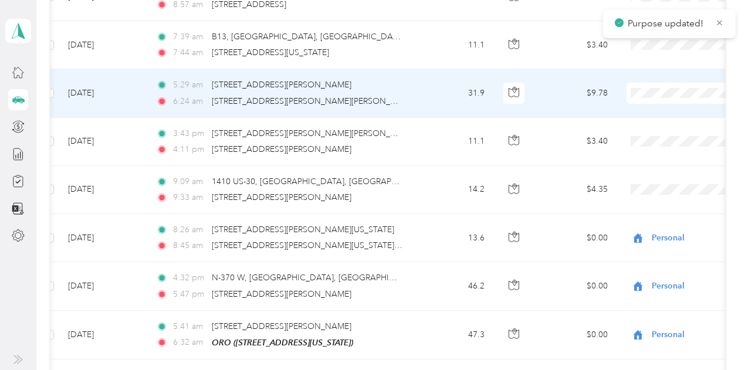
click at [639, 128] on li "Personal" at bounding box center [672, 123] width 145 height 21
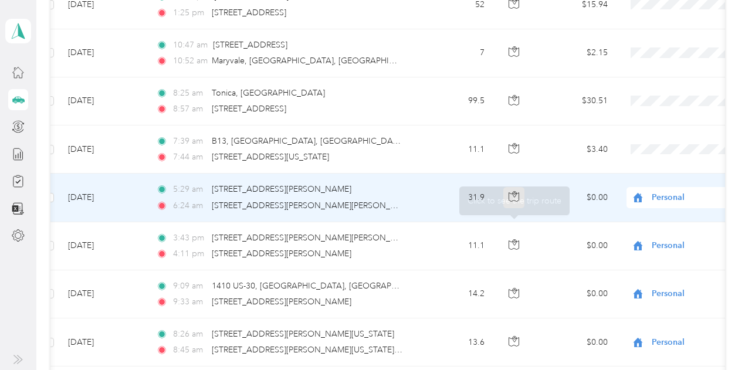
scroll to position [1605, 0]
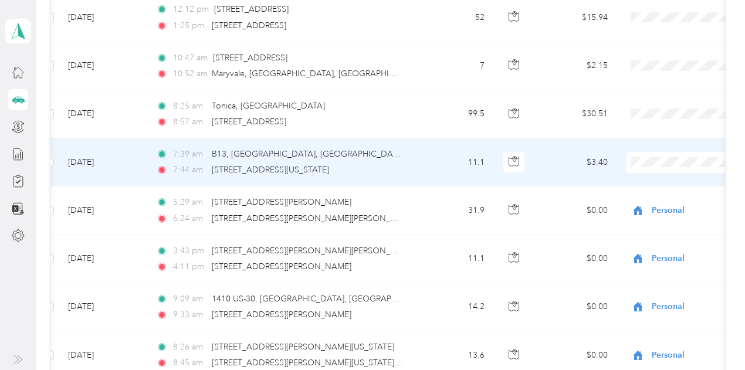
click at [658, 163] on span at bounding box center [699, 162] width 145 height 21
click at [655, 160] on span at bounding box center [699, 162] width 145 height 21
click at [650, 194] on span "Personal" at bounding box center [683, 196] width 109 height 12
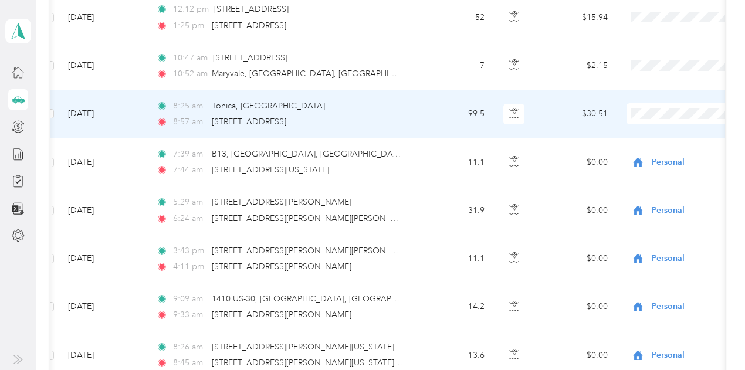
drag, startPoint x: 648, startPoint y: 147, endPoint x: 646, endPoint y: 132, distance: 15.4
click at [648, 147] on span "Personal" at bounding box center [683, 148] width 109 height 12
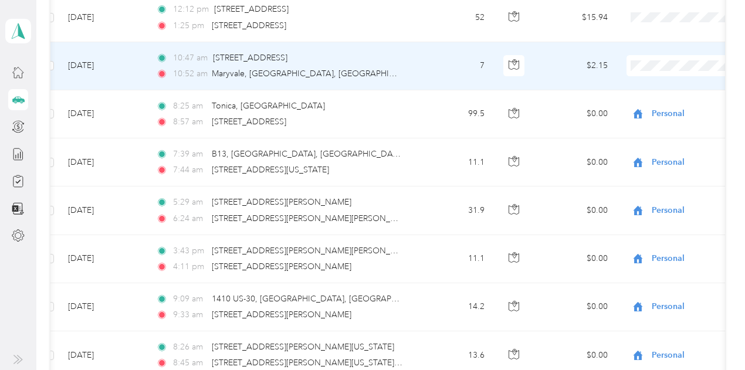
click at [661, 96] on span "Personal" at bounding box center [683, 100] width 109 height 12
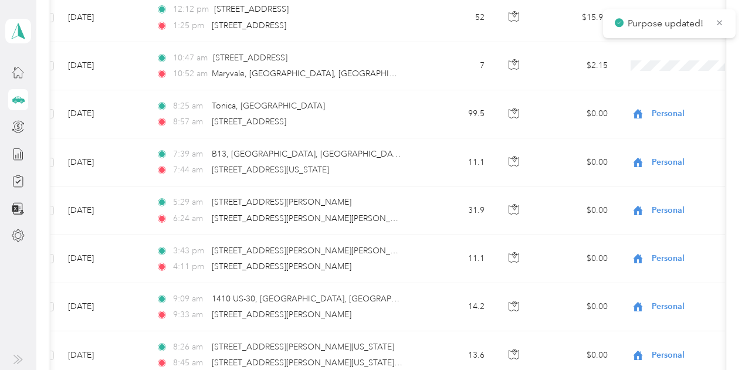
scroll to position [1488, 0]
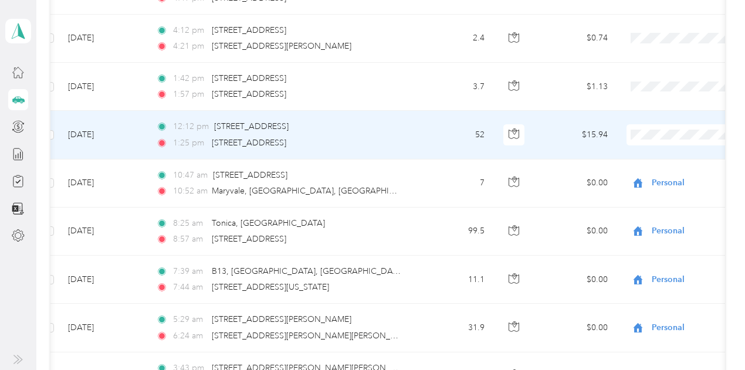
click at [661, 167] on span "Personal" at bounding box center [683, 168] width 109 height 12
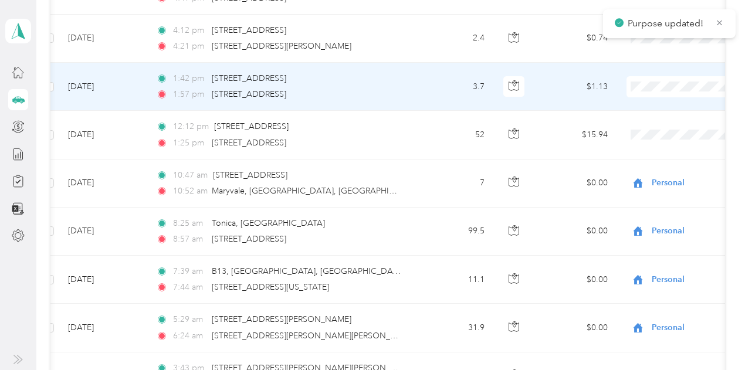
click at [669, 119] on span "Personal" at bounding box center [683, 120] width 109 height 12
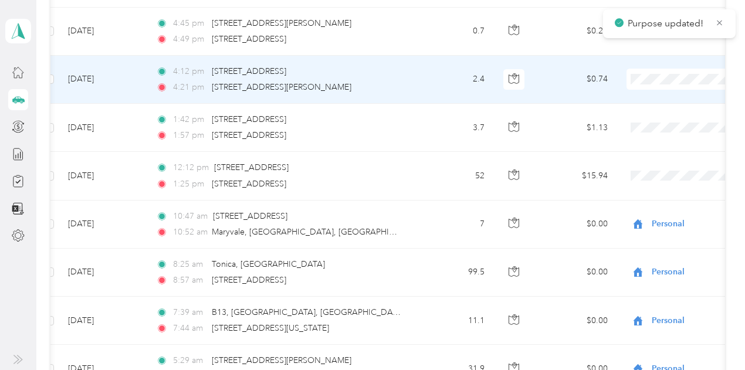
scroll to position [1429, 0]
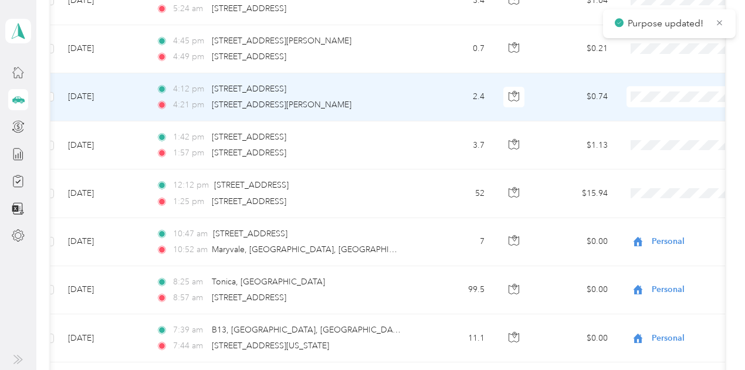
click at [648, 126] on span "Personal" at bounding box center [683, 132] width 109 height 12
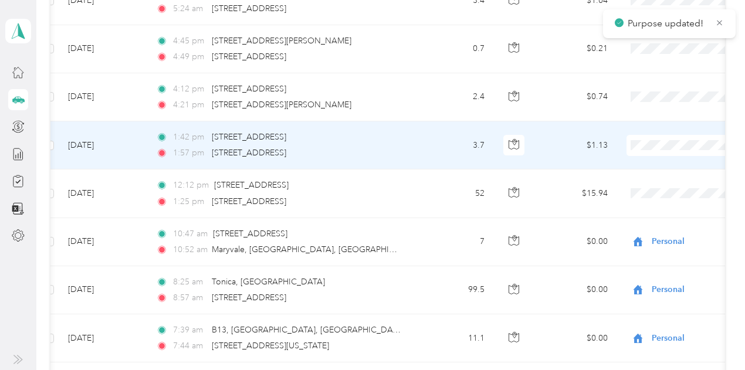
scroll to position [1371, 0]
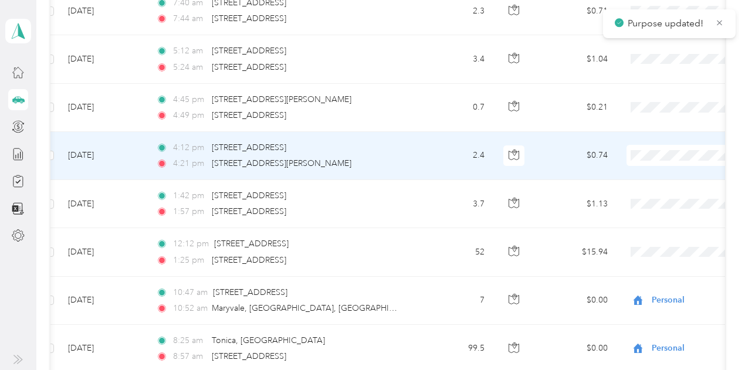
click at [649, 185] on span "Personal" at bounding box center [683, 190] width 109 height 12
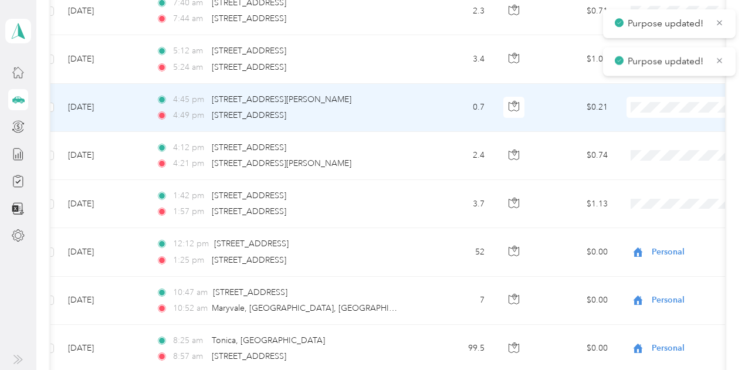
click at [655, 137] on span "Personal" at bounding box center [683, 142] width 109 height 12
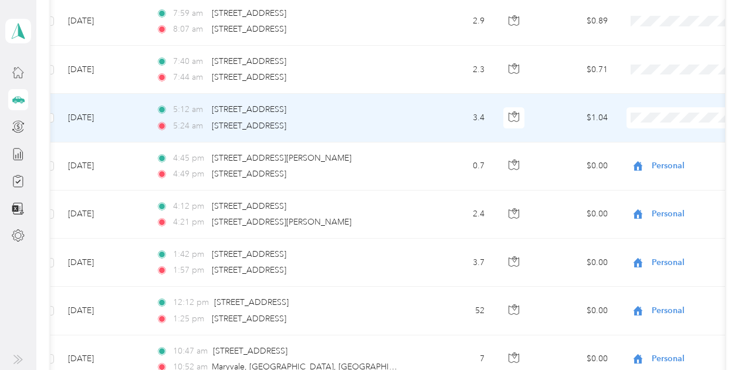
click at [655, 151] on span "Personal" at bounding box center [683, 153] width 109 height 12
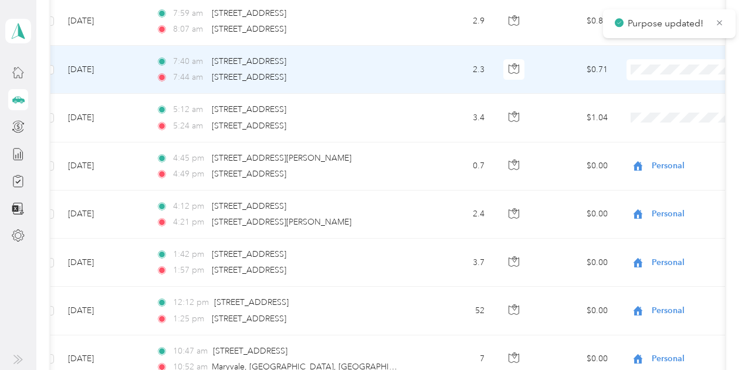
click at [649, 102] on span "Personal" at bounding box center [683, 105] width 109 height 12
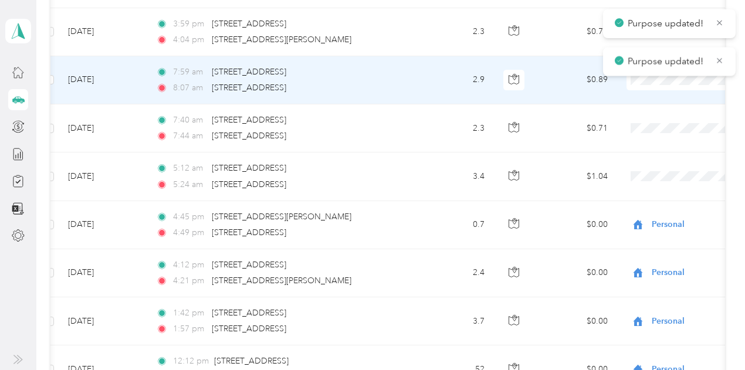
scroll to position [1253, 0]
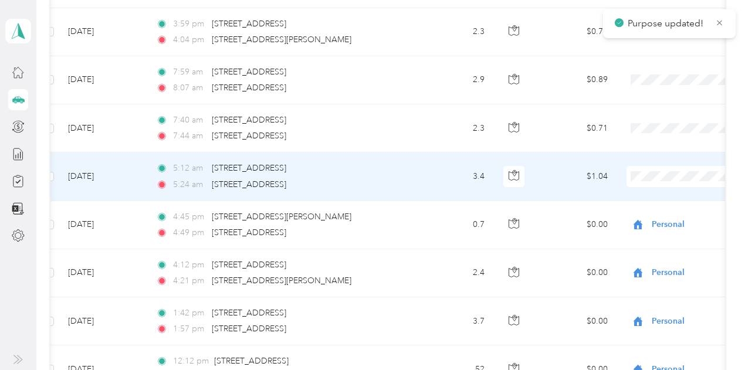
click at [646, 206] on span "Personal" at bounding box center [683, 212] width 109 height 12
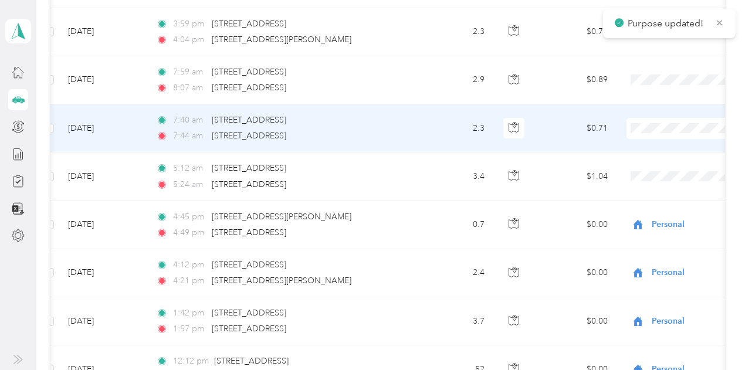
click at [650, 163] on span "Personal" at bounding box center [683, 164] width 109 height 12
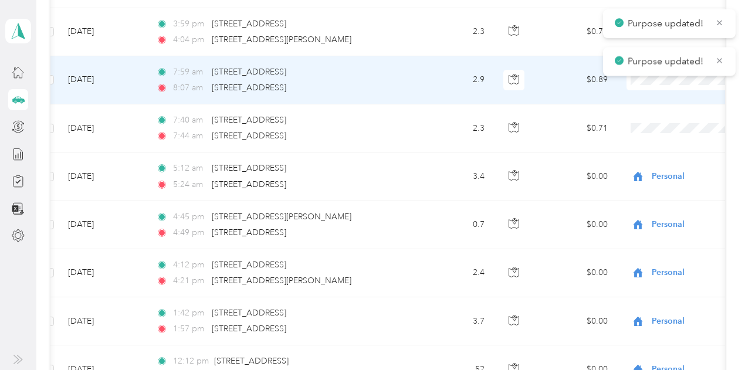
click at [644, 113] on span "Personal" at bounding box center [683, 115] width 109 height 12
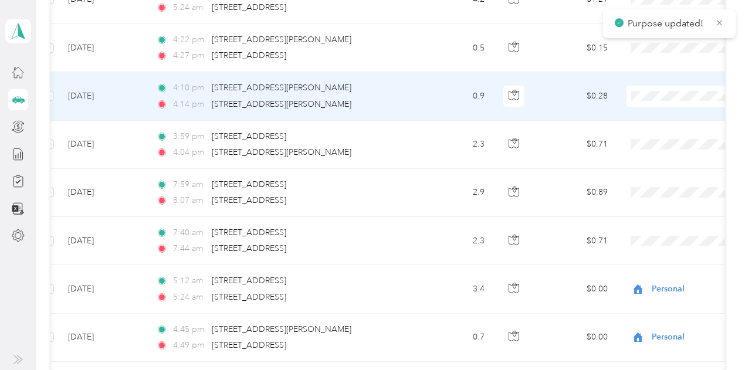
scroll to position [1136, 0]
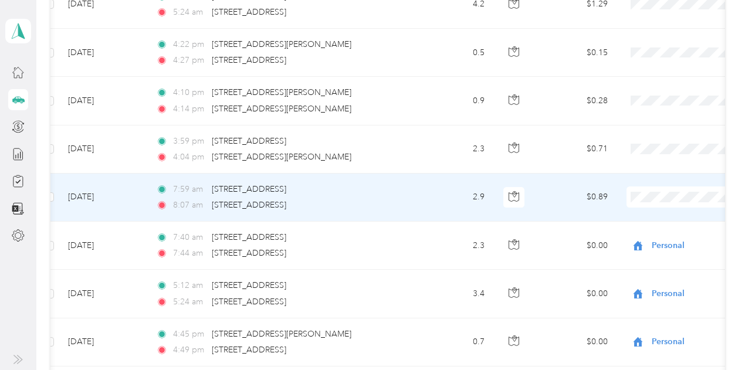
click at [655, 231] on span "Personal" at bounding box center [683, 232] width 109 height 12
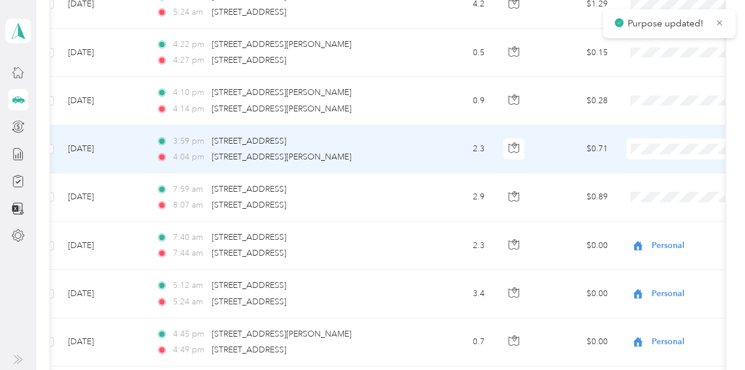
click at [660, 181] on span "Personal" at bounding box center [683, 185] width 109 height 12
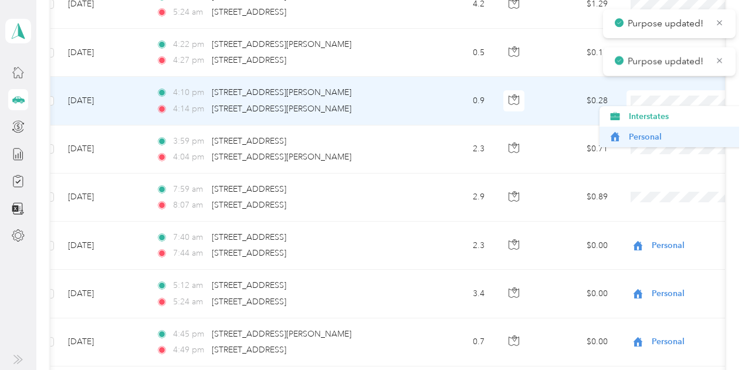
click at [648, 134] on span "Personal" at bounding box center [683, 137] width 109 height 12
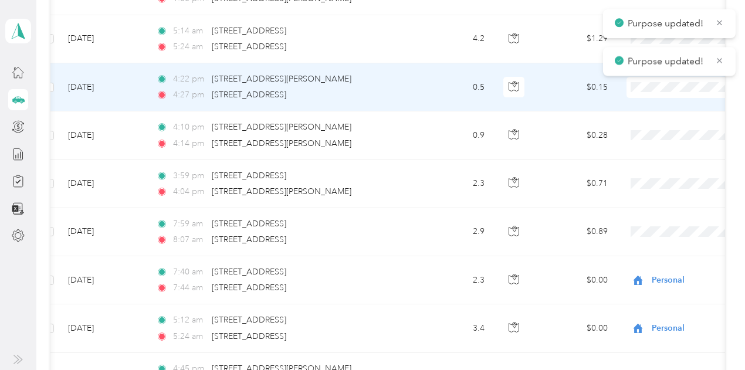
scroll to position [1018, 0]
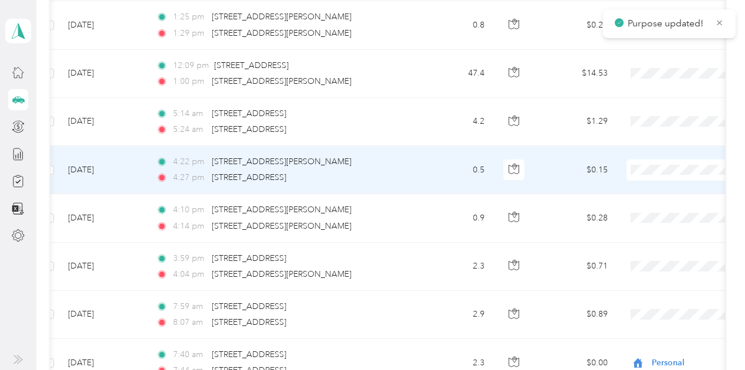
click at [644, 215] on body "Purpose updated! [PERSON_NAME] Personal dashboard Trips New trip 3,945.4 mi Wor…" at bounding box center [369, 185] width 739 height 370
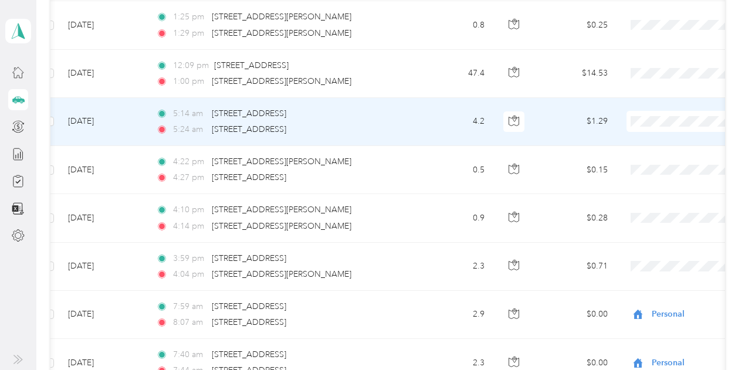
click at [654, 154] on span "Personal" at bounding box center [683, 156] width 109 height 12
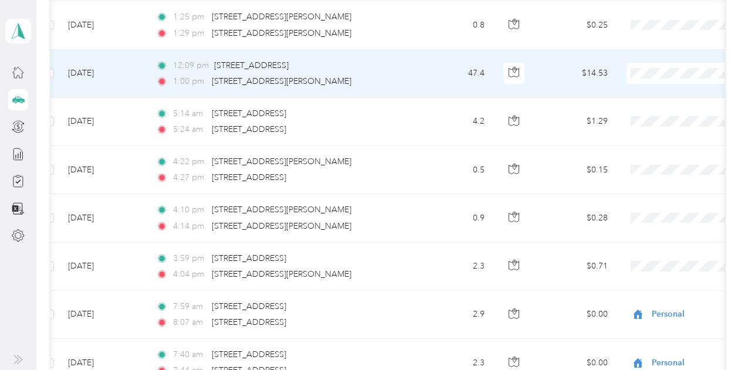
click at [653, 63] on span at bounding box center [699, 73] width 145 height 21
click at [651, 103] on li "Personal" at bounding box center [672, 106] width 145 height 21
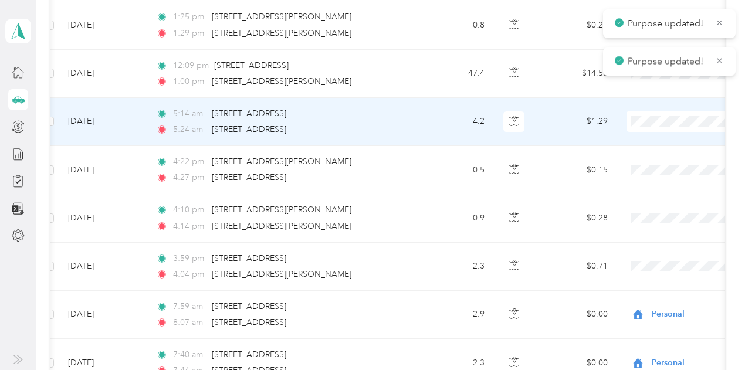
scroll to position [960, 0]
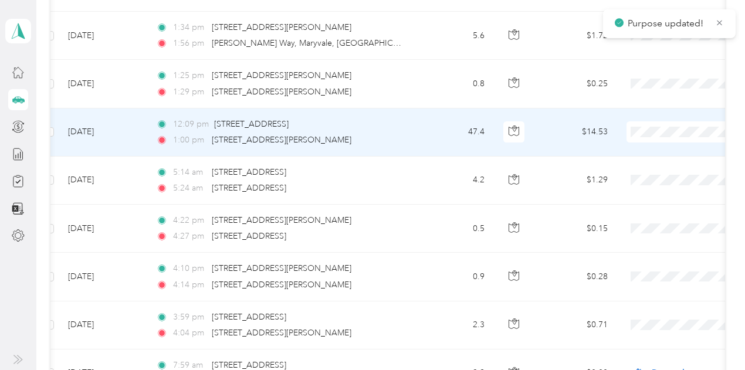
click at [639, 168] on span "Personal" at bounding box center [683, 166] width 109 height 12
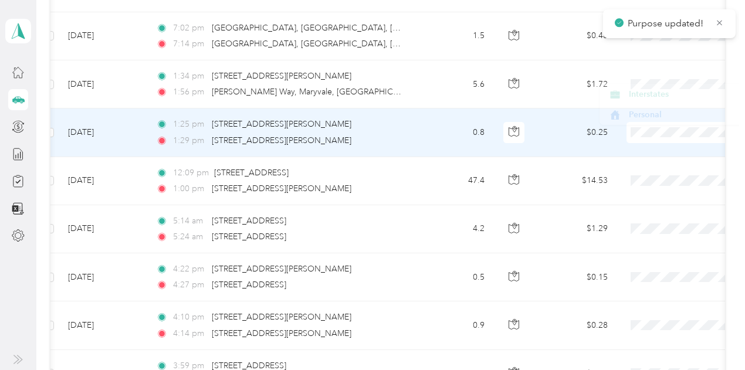
scroll to position [842, 0]
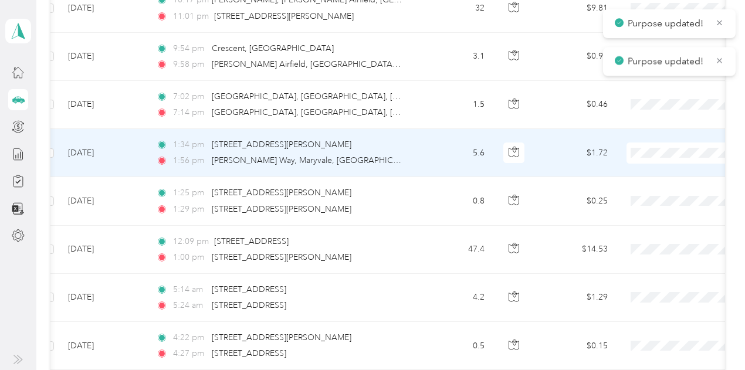
click at [629, 186] on span "Personal" at bounding box center [683, 190] width 109 height 12
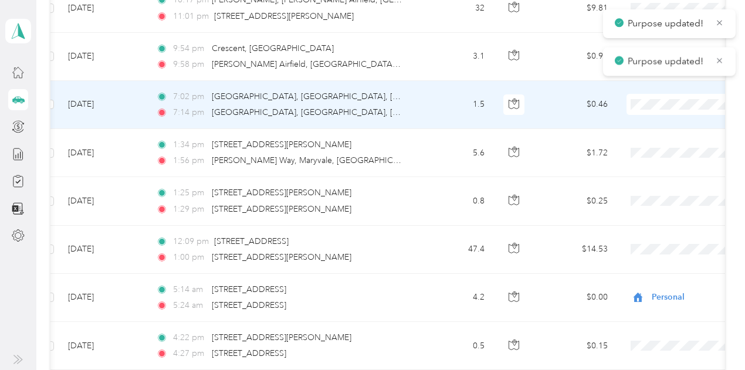
scroll to position [784, 0]
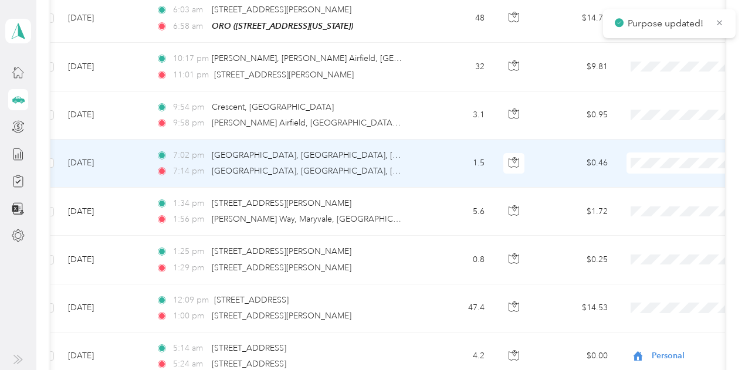
click at [643, 195] on span "Personal" at bounding box center [683, 200] width 109 height 12
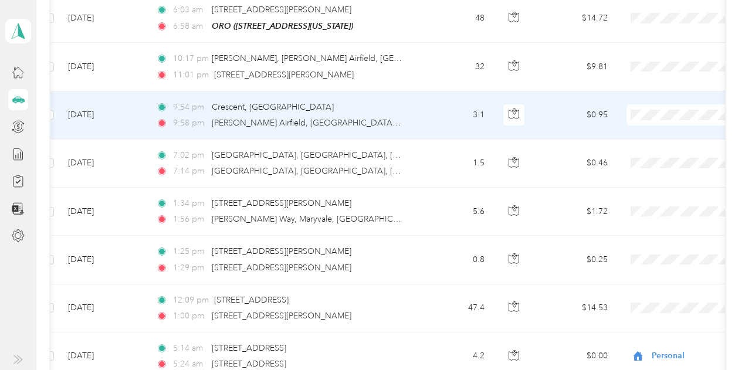
click at [648, 133] on span "Interstates" at bounding box center [683, 132] width 109 height 12
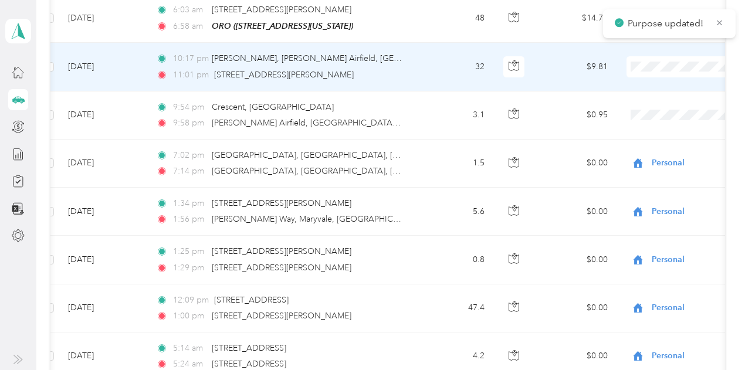
scroll to position [725, 0]
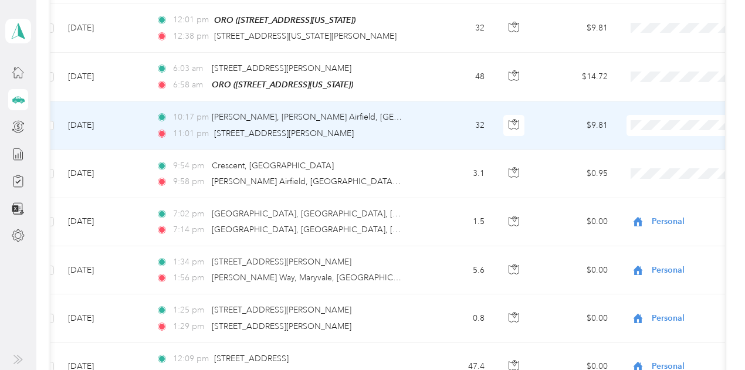
click at [645, 141] on span "Interstates" at bounding box center [683, 143] width 109 height 12
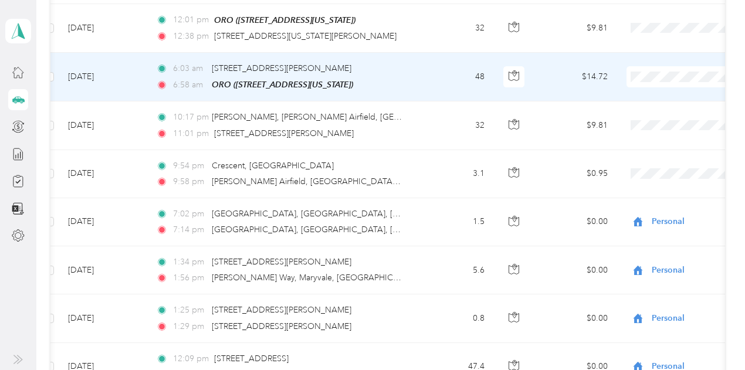
click at [637, 111] on span "Personal" at bounding box center [683, 115] width 109 height 12
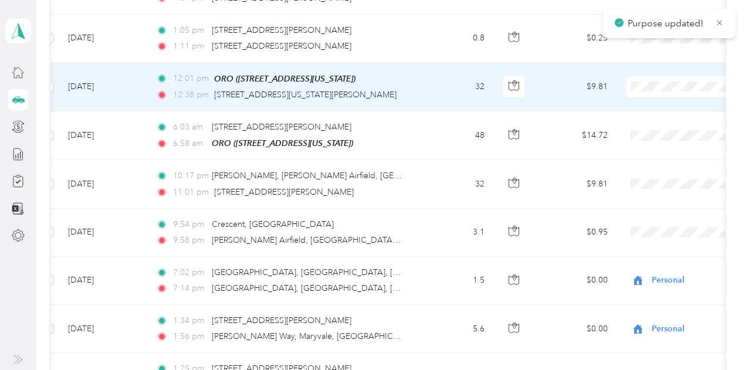
click at [643, 77] on span at bounding box center [699, 86] width 145 height 21
click at [630, 124] on span "Personal" at bounding box center [683, 126] width 109 height 12
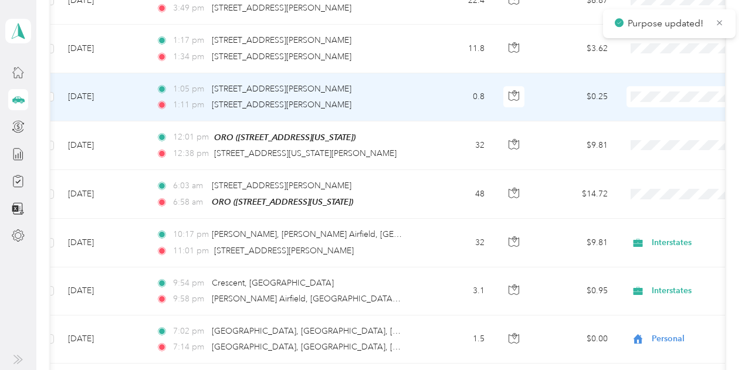
click at [643, 130] on span "Personal" at bounding box center [683, 136] width 109 height 12
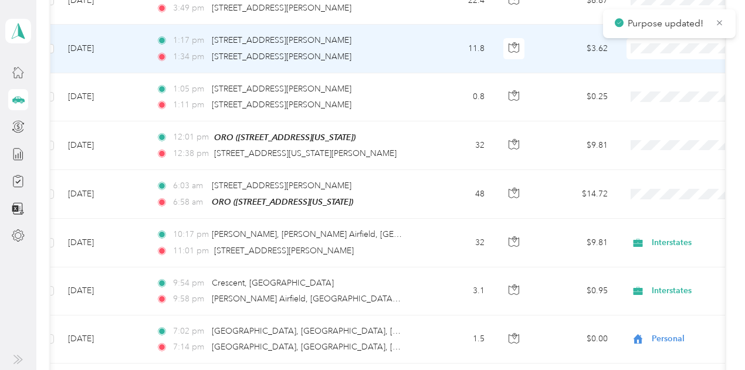
click at [641, 85] on span "Personal" at bounding box center [683, 88] width 109 height 12
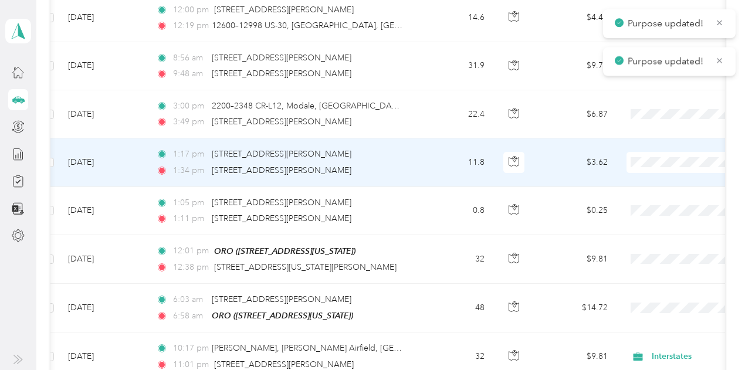
scroll to position [490, 0]
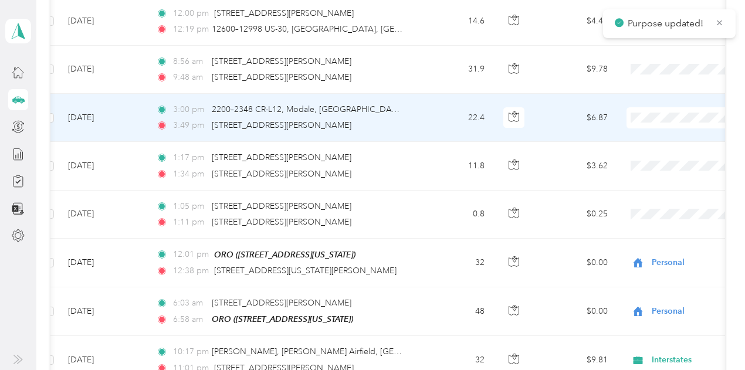
click at [642, 150] on li "Personal" at bounding box center [672, 157] width 145 height 21
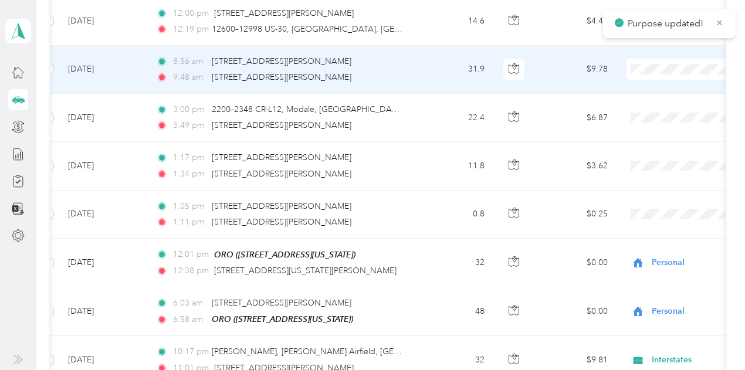
click at [655, 101] on li "Personal" at bounding box center [672, 109] width 145 height 21
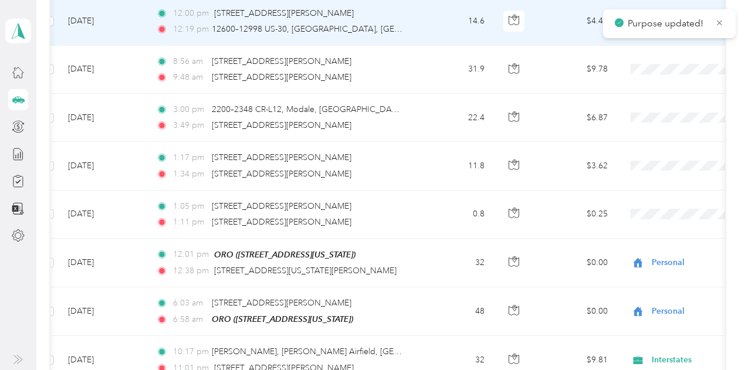
scroll to position [432, 0]
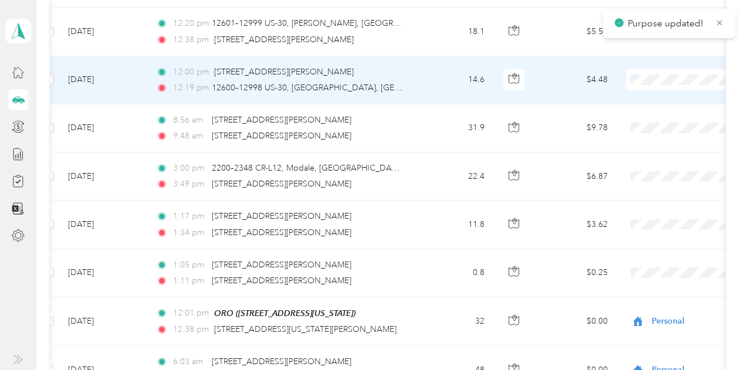
click at [647, 117] on span "Personal" at bounding box center [683, 120] width 109 height 12
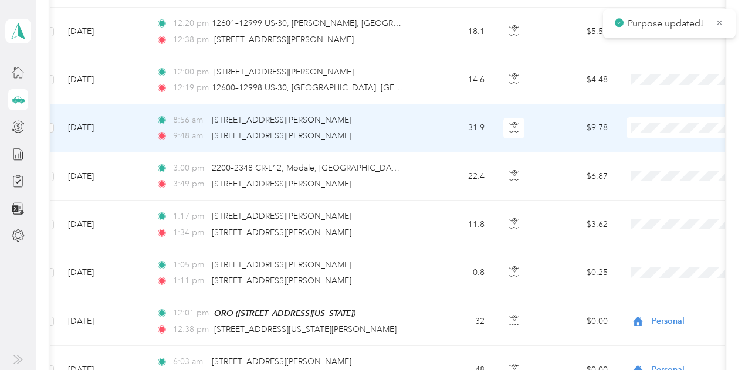
scroll to position [373, 0]
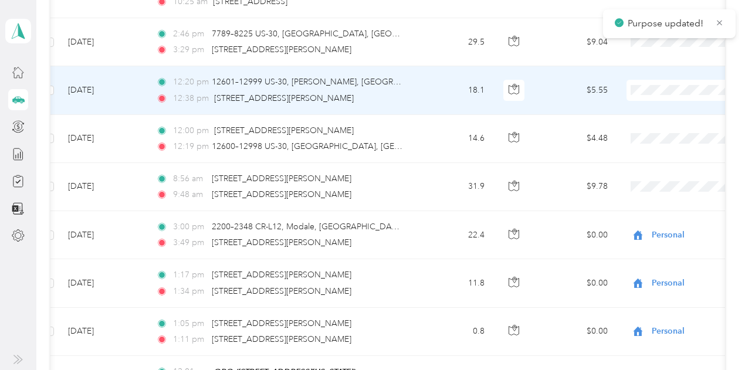
click at [642, 127] on span "Personal" at bounding box center [683, 130] width 109 height 12
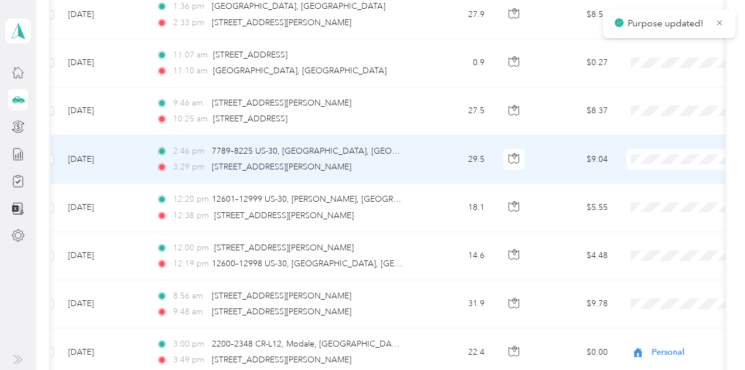
click at [639, 198] on span "Personal" at bounding box center [683, 200] width 109 height 12
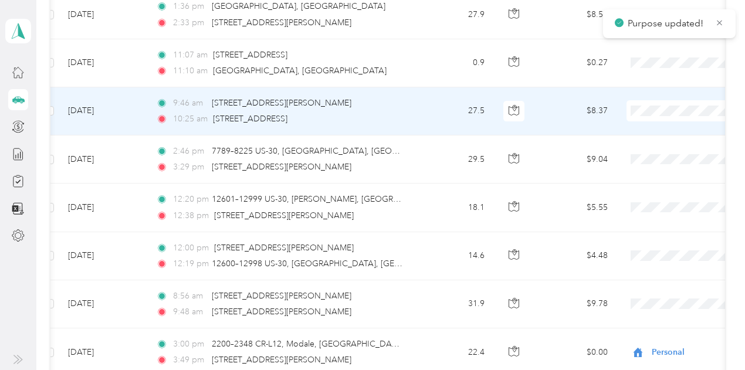
click at [644, 148] on span "Personal" at bounding box center [683, 149] width 109 height 12
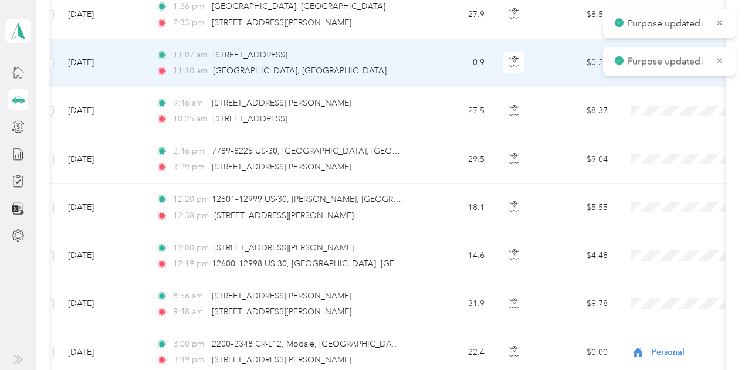
click at [635, 94] on li "Personal" at bounding box center [672, 98] width 145 height 21
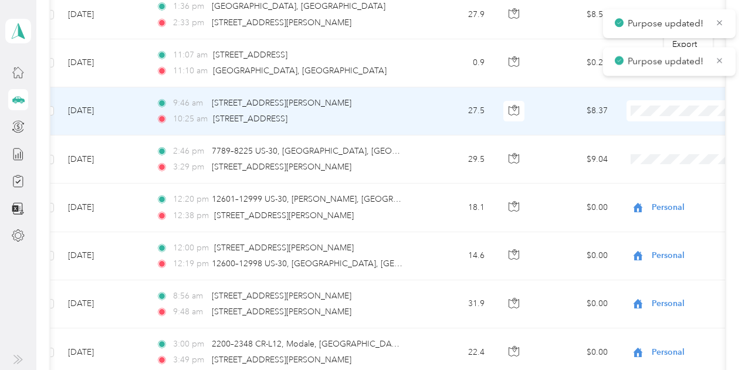
scroll to position [138, 0]
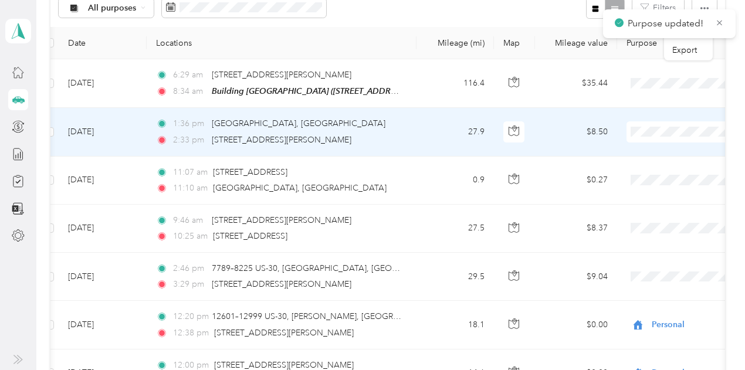
click at [644, 136] on span at bounding box center [699, 131] width 145 height 21
click at [654, 172] on span "Personal" at bounding box center [683, 172] width 109 height 12
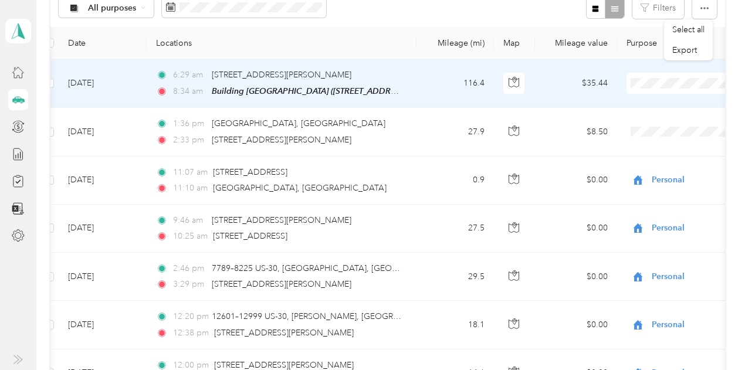
click at [648, 107] on span "Interstates" at bounding box center [683, 104] width 109 height 12
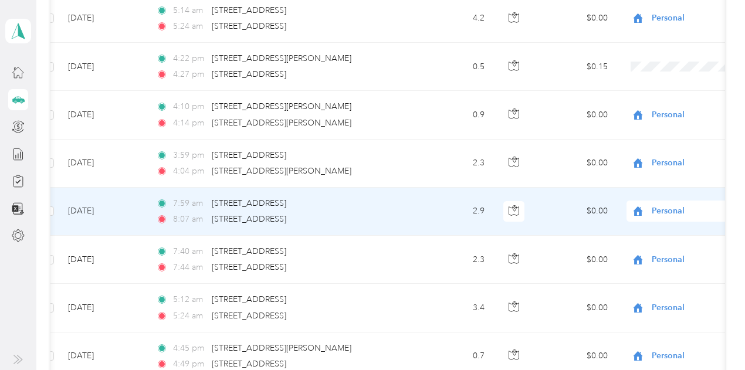
scroll to position [1136, 0]
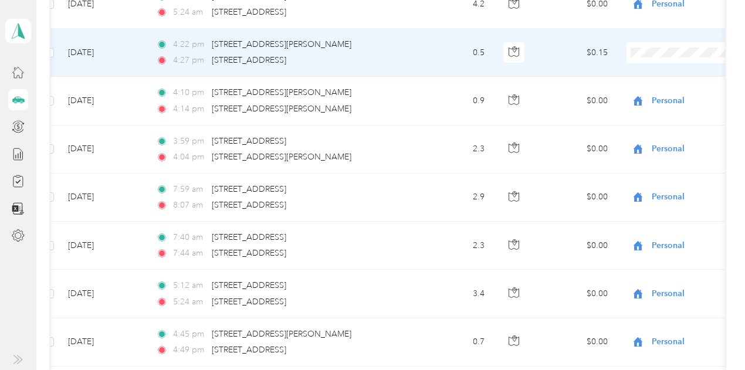
click at [650, 84] on span "Personal" at bounding box center [683, 89] width 109 height 12
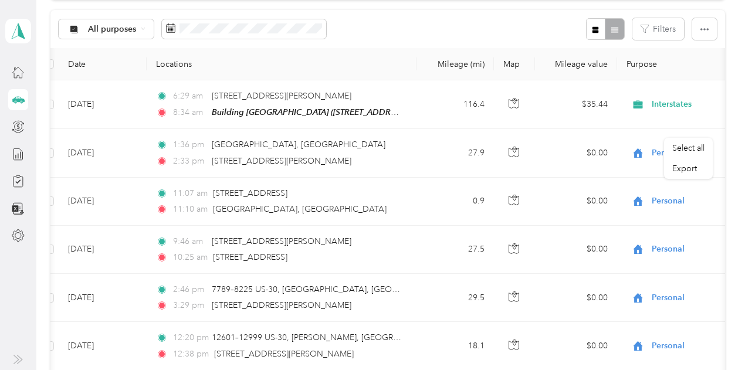
scroll to position [0, 0]
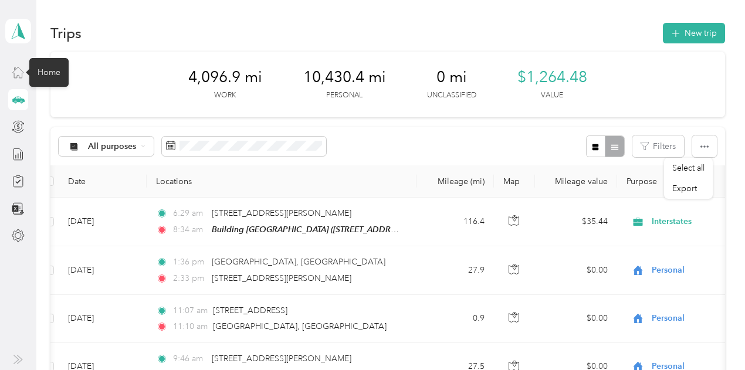
click at [16, 70] on icon at bounding box center [18, 72] width 13 height 13
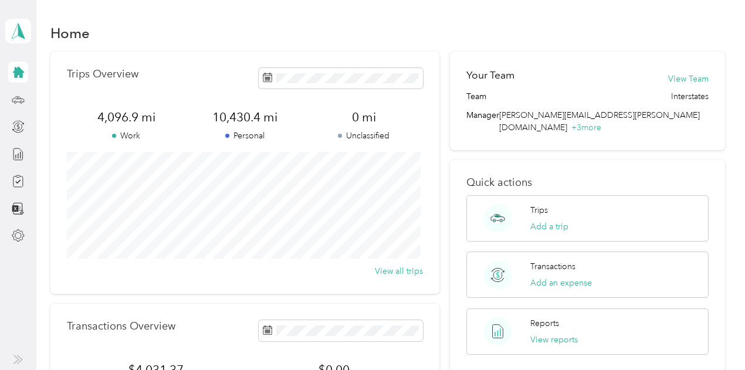
scroll to position [59, 0]
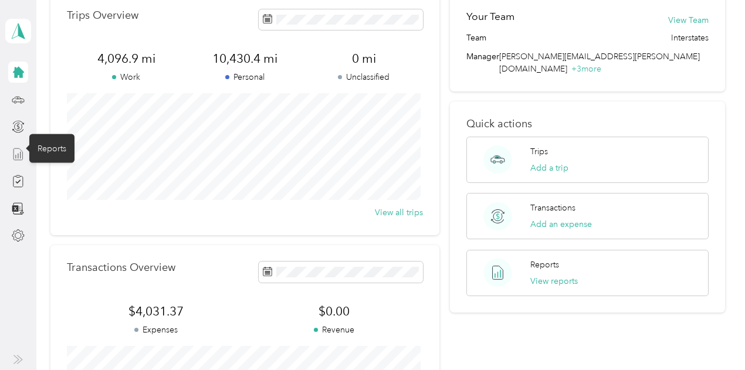
click at [16, 152] on icon at bounding box center [18, 154] width 13 height 13
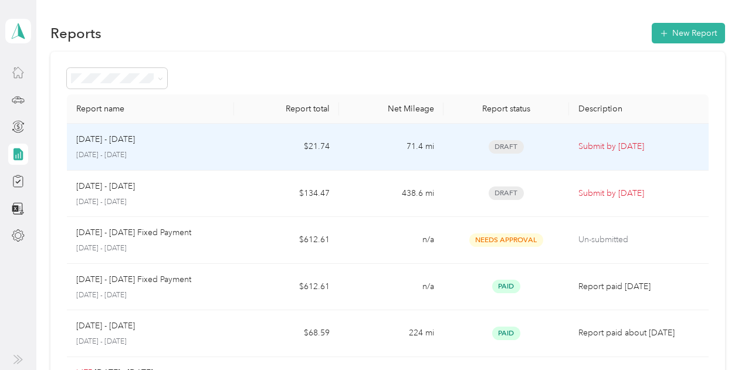
click at [503, 146] on span "Draft" at bounding box center [506, 146] width 35 height 13
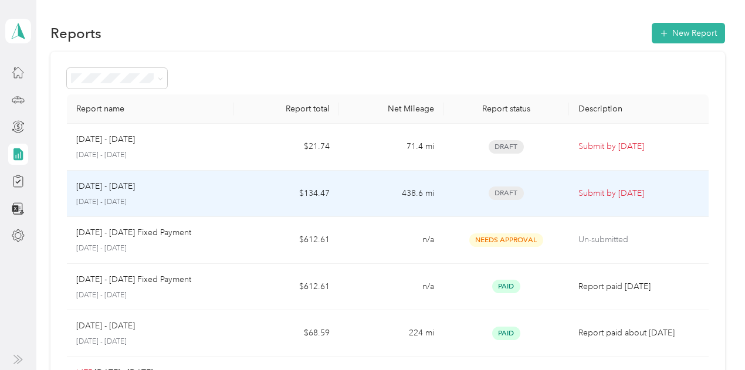
click at [133, 191] on p "[DATE] - [DATE]" at bounding box center [105, 186] width 59 height 13
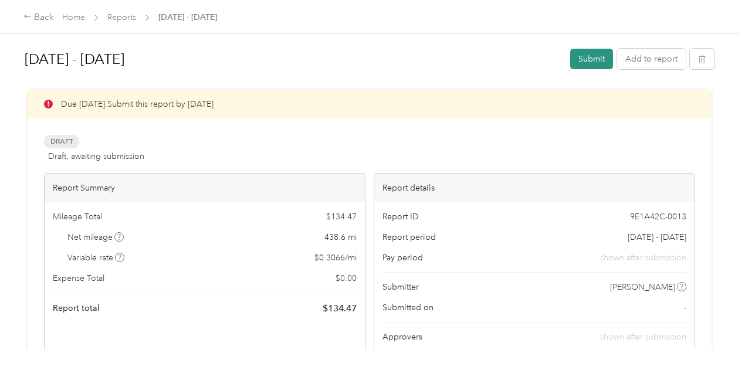
click at [587, 57] on button "Submit" at bounding box center [591, 59] width 43 height 21
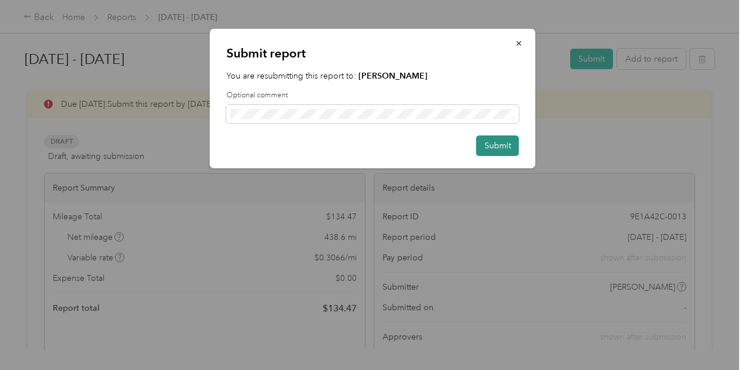
click at [495, 144] on button "Submit" at bounding box center [497, 146] width 43 height 21
